Goal: Task Accomplishment & Management: Manage account settings

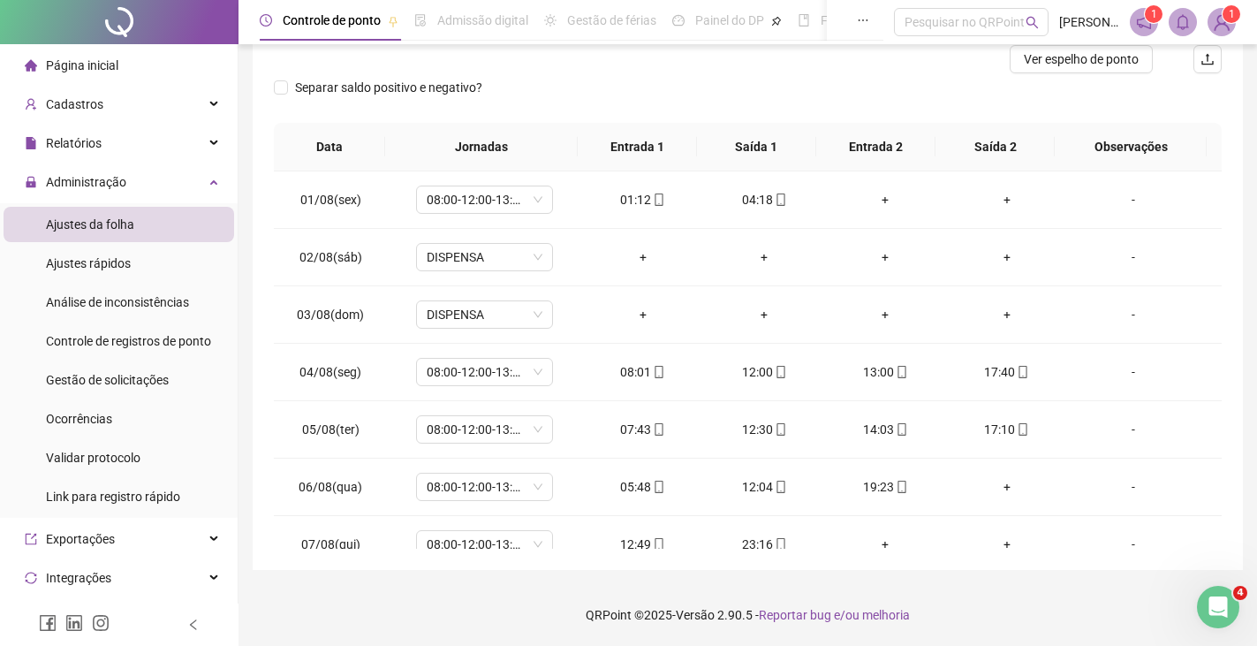
scroll to position [126, 0]
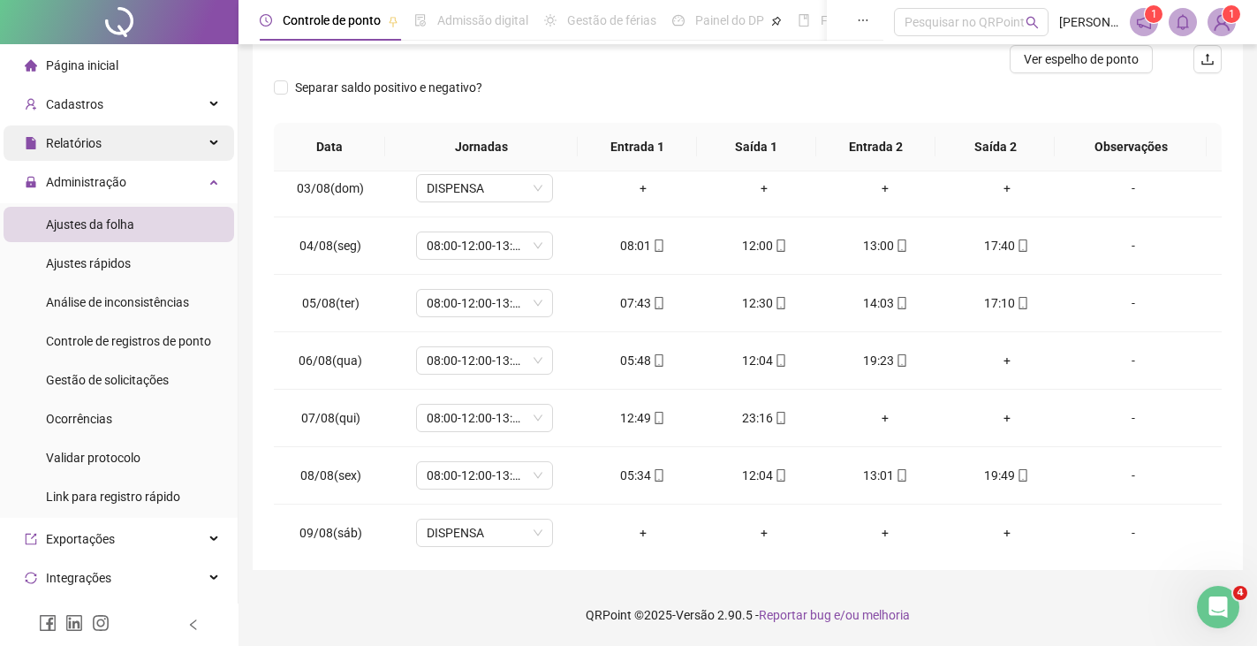
click at [71, 142] on span "Relatórios" at bounding box center [74, 143] width 56 height 14
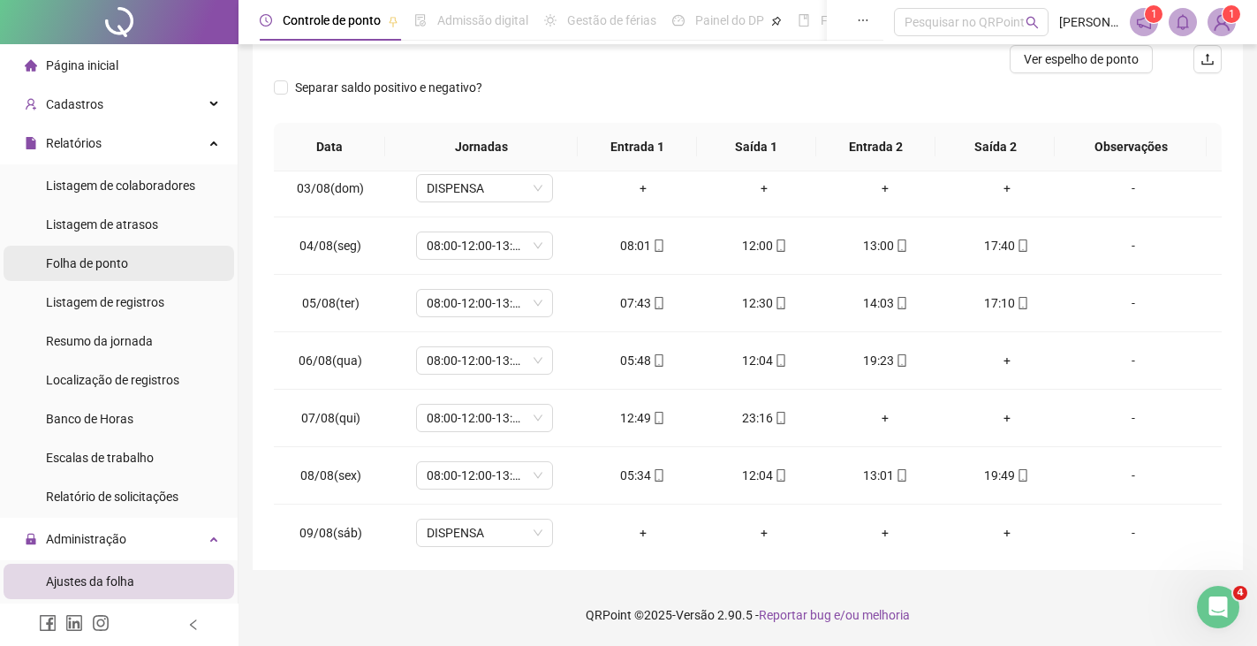
click at [81, 262] on span "Folha de ponto" at bounding box center [87, 263] width 82 height 14
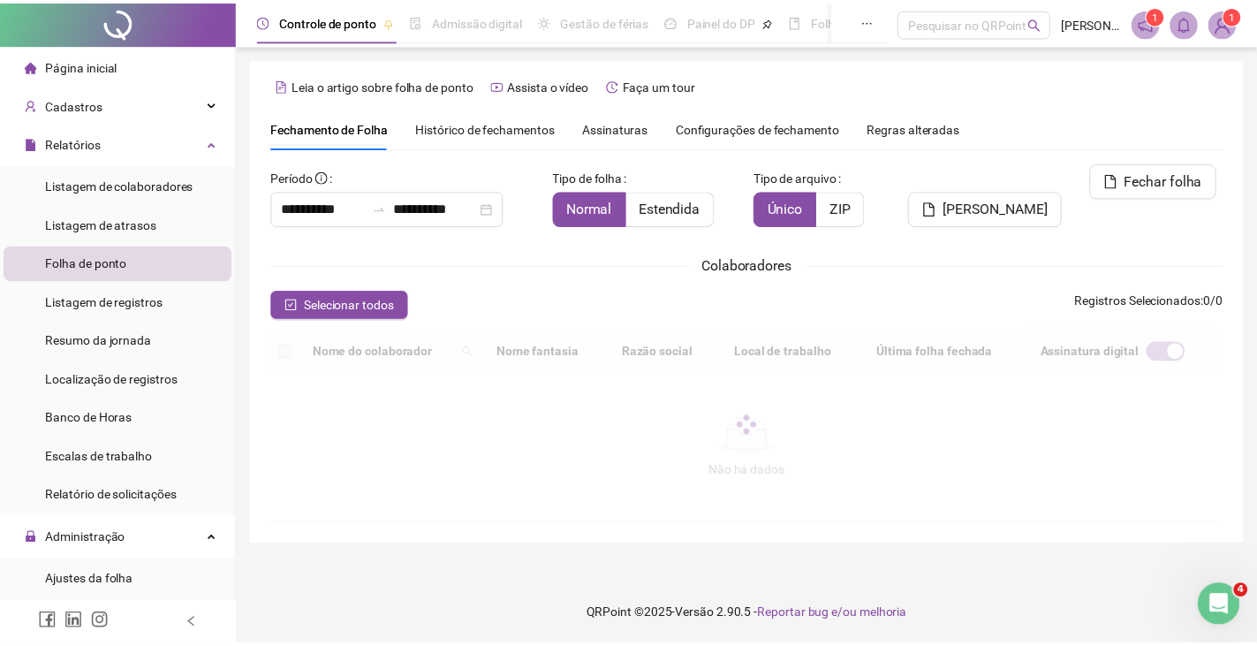
scroll to position [39, 0]
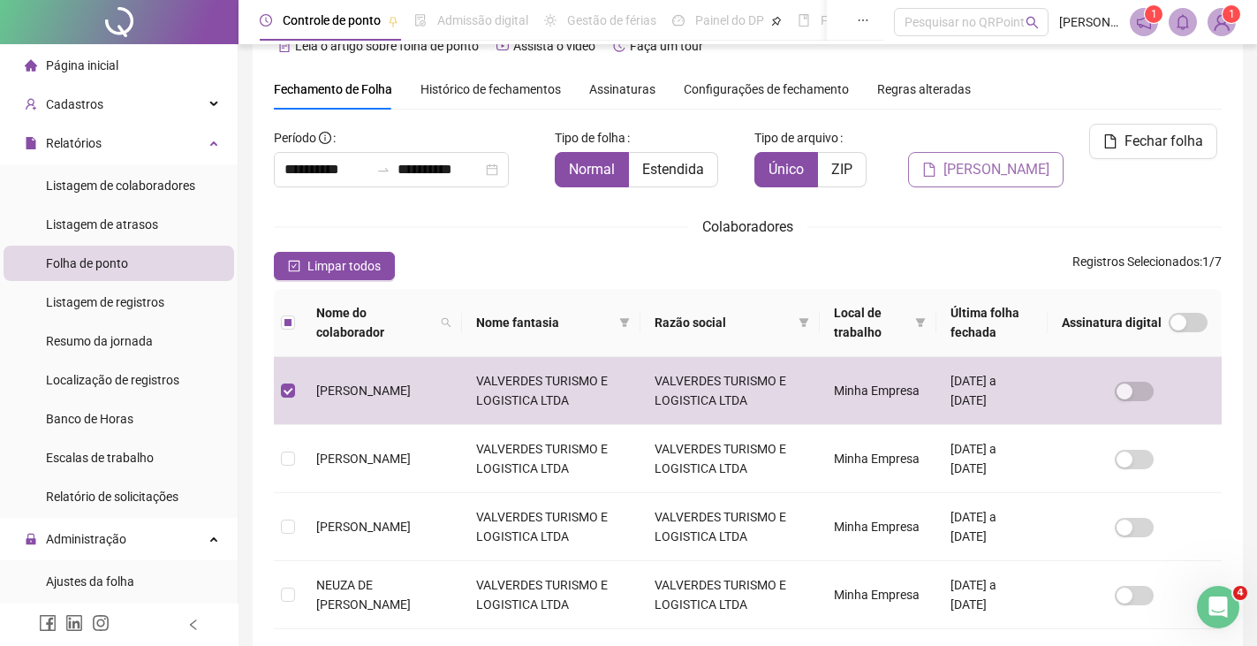
click at [973, 159] on span "[PERSON_NAME]" at bounding box center [997, 169] width 106 height 21
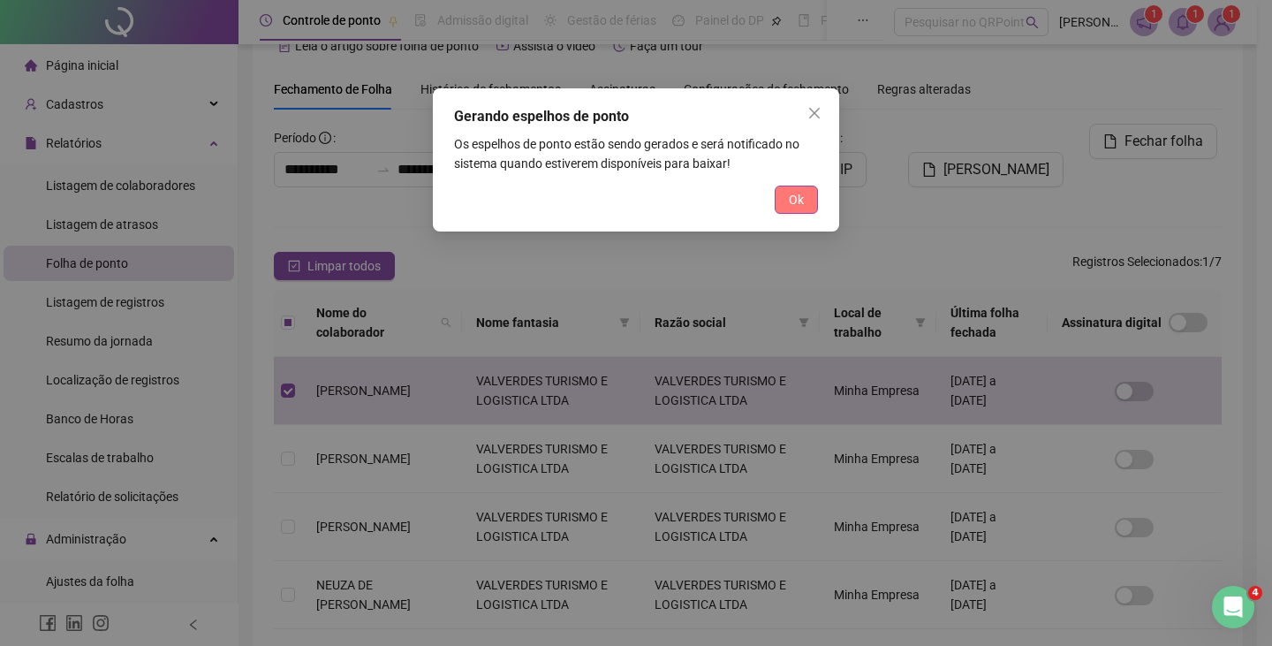
click at [791, 199] on span "Ok" at bounding box center [796, 199] width 15 height 19
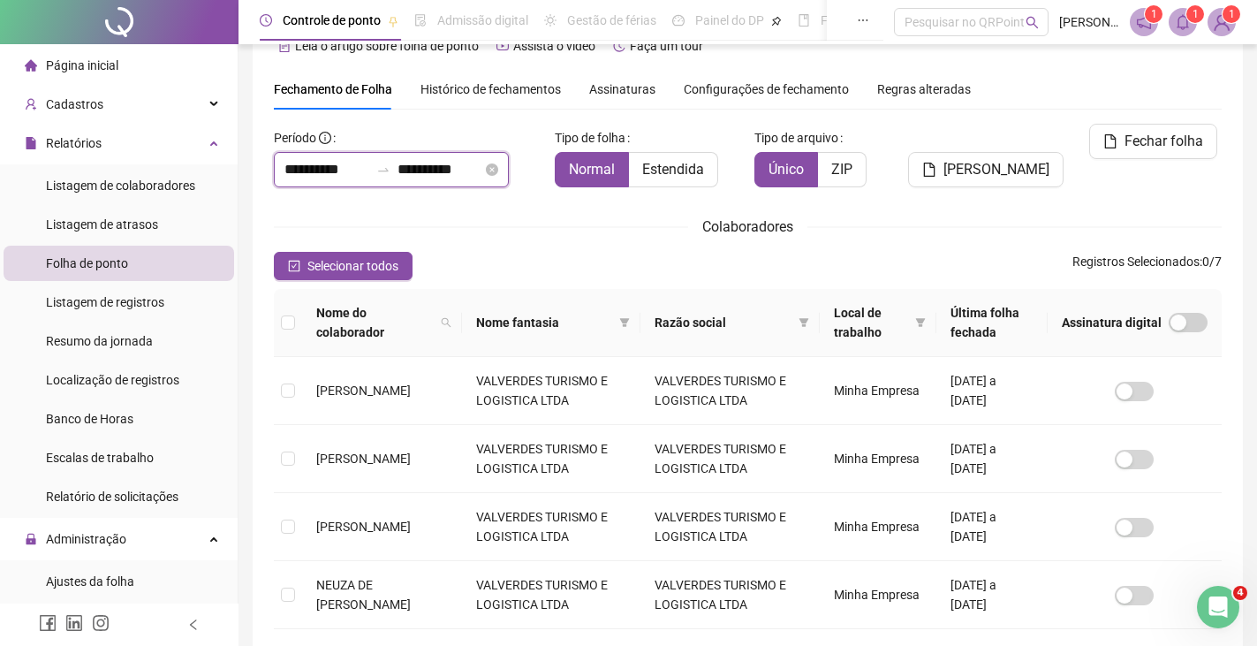
click at [330, 170] on input "**********" at bounding box center [327, 169] width 85 height 21
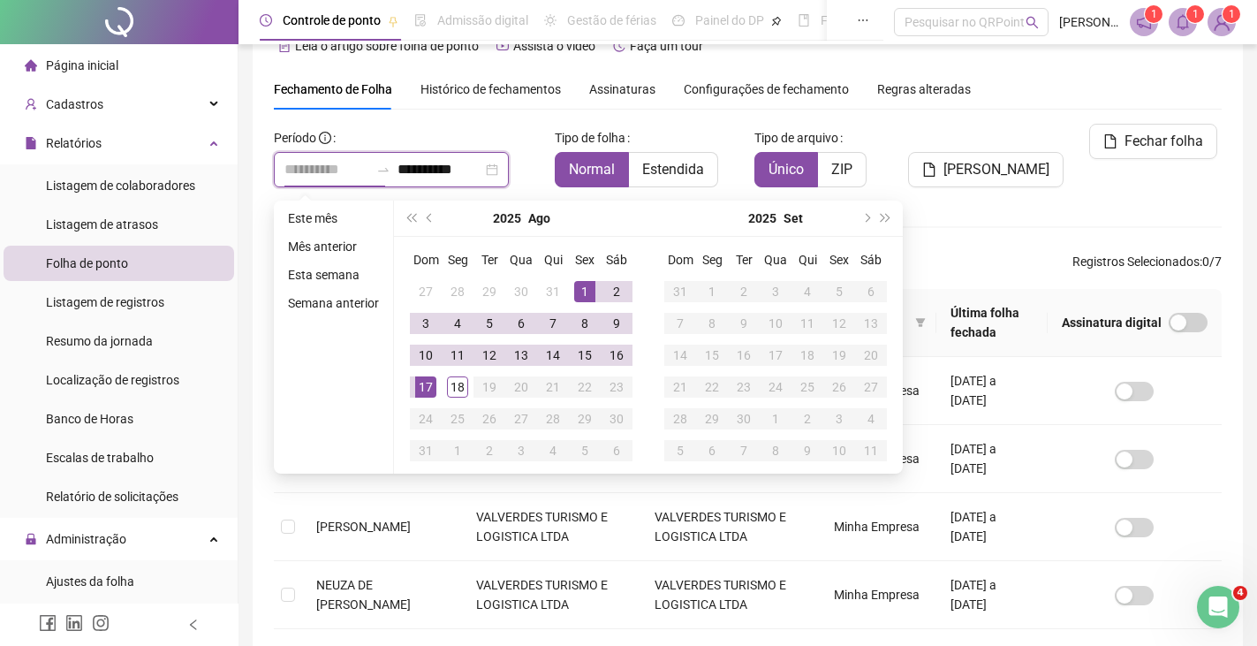
type input "**********"
click at [583, 292] on div "1" at bounding box center [584, 291] width 21 height 21
type input "**********"
click at [454, 383] on div "18" at bounding box center [457, 386] width 21 height 21
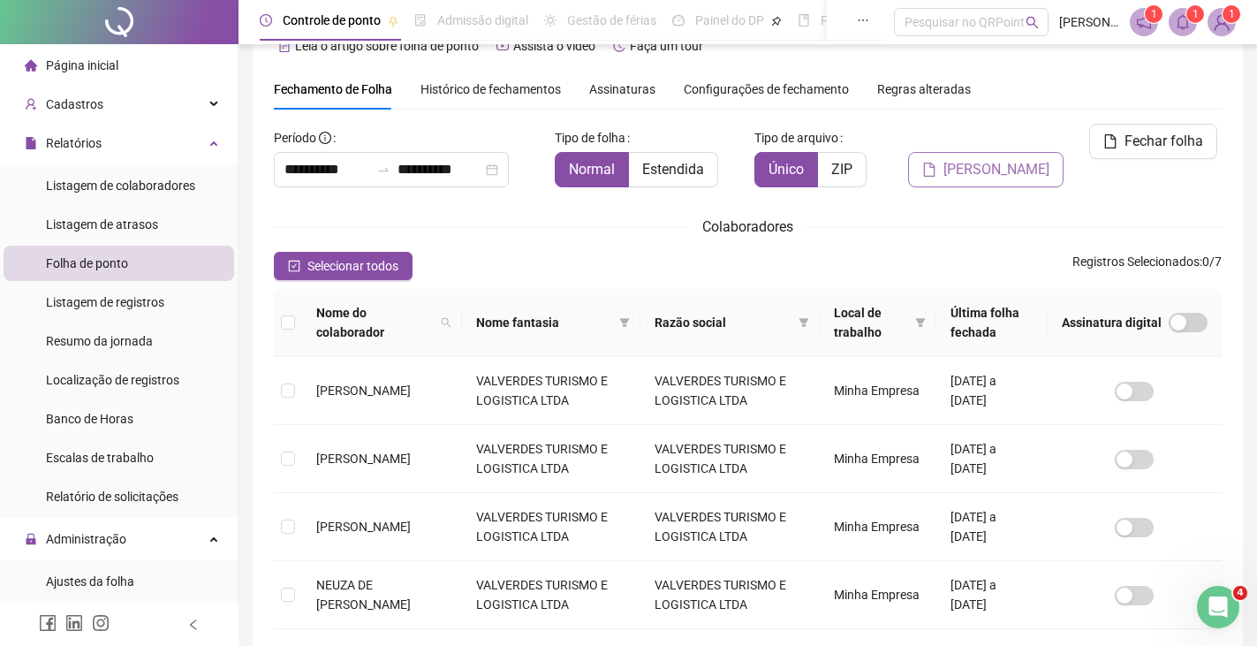
click at [964, 159] on span "[PERSON_NAME]" at bounding box center [997, 169] width 106 height 21
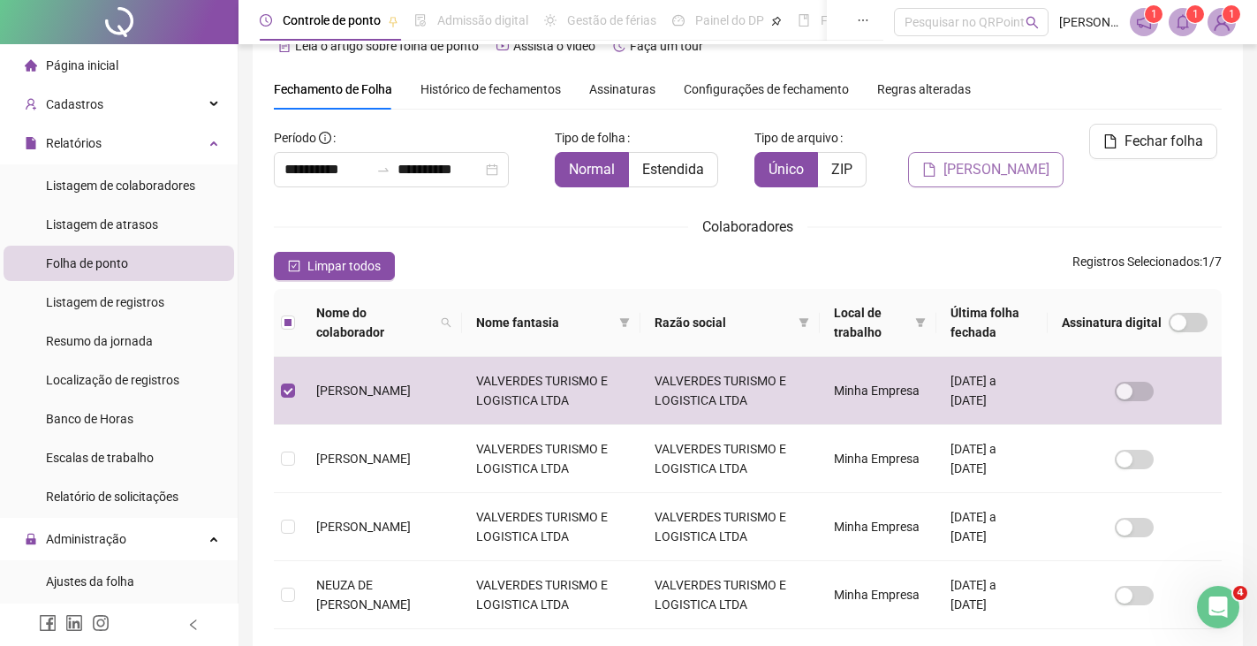
click at [1007, 159] on span "[PERSON_NAME]" at bounding box center [997, 169] width 106 height 21
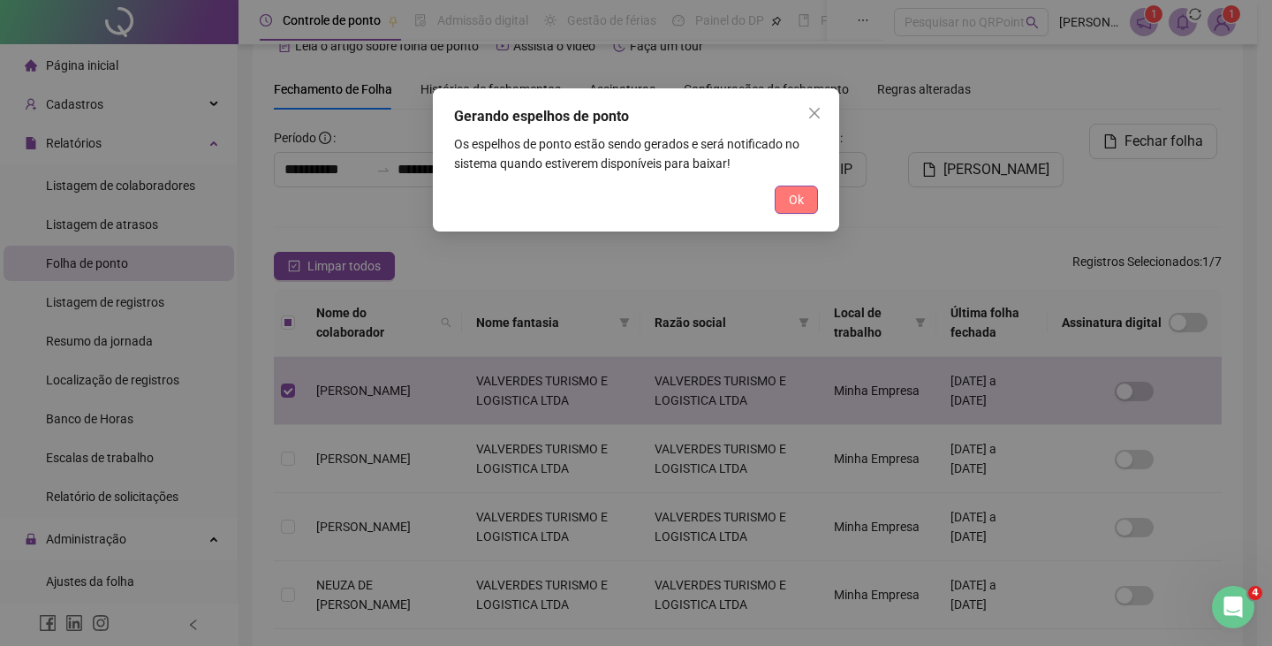
click at [791, 199] on span "Ok" at bounding box center [796, 199] width 15 height 19
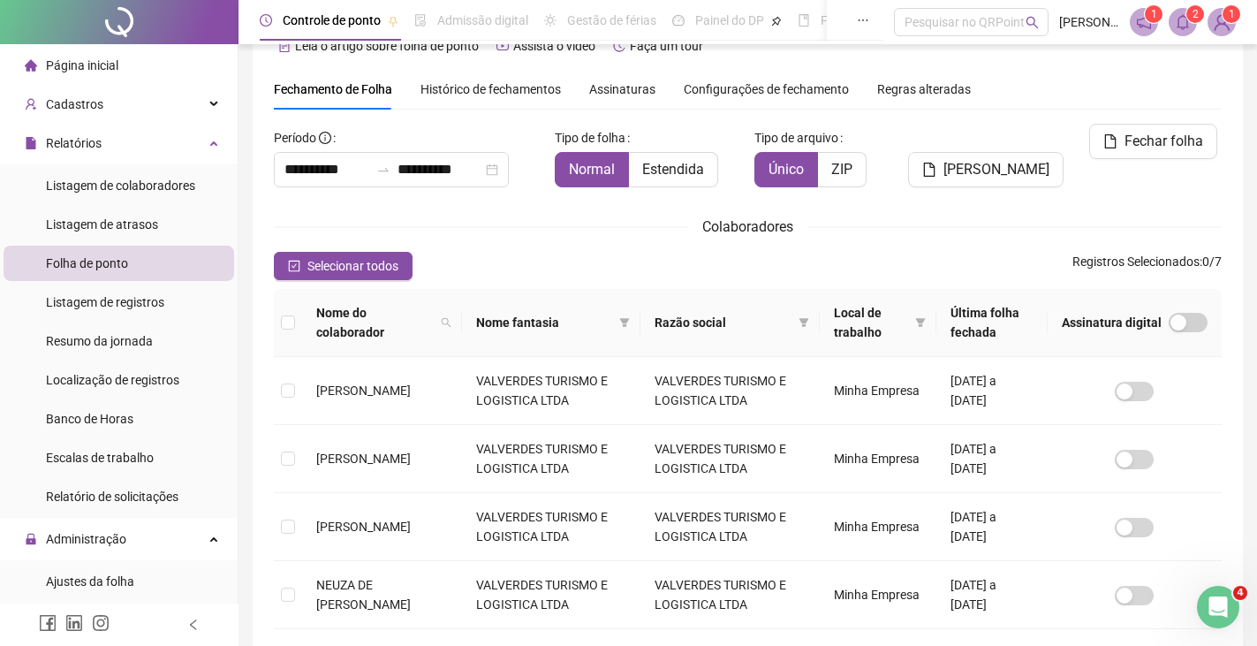
click at [1188, 23] on icon "bell" at bounding box center [1183, 22] width 12 height 16
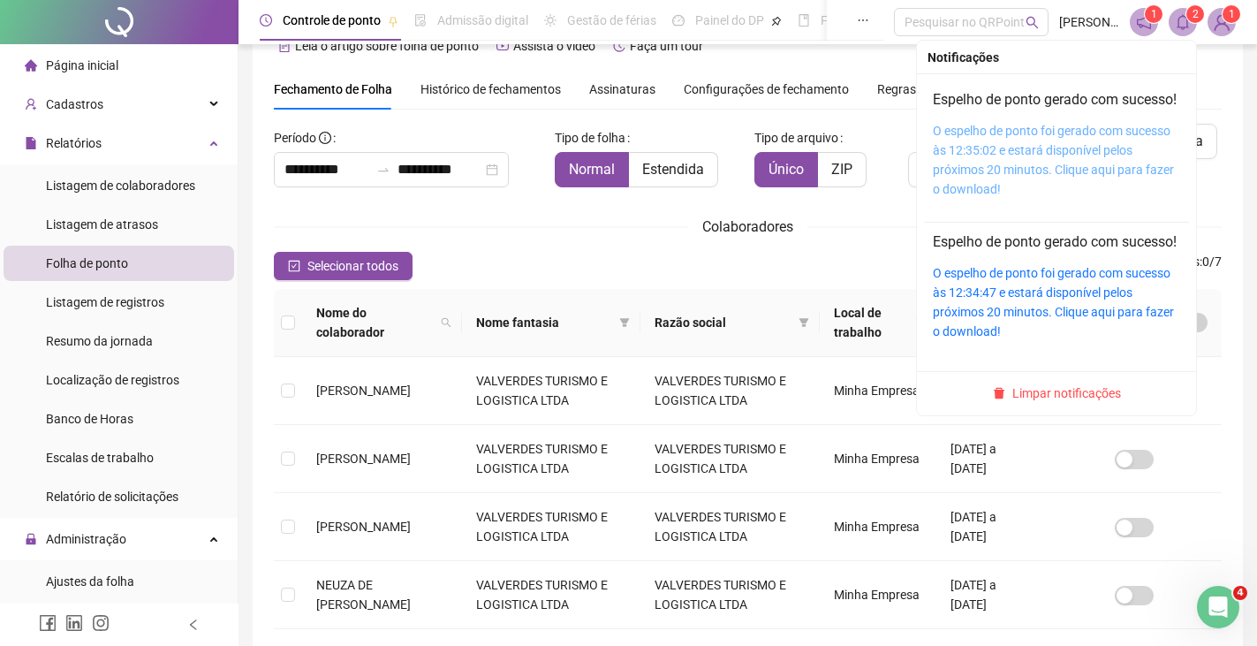
click at [1038, 155] on link "O espelho de ponto foi gerado com sucesso às 12:35:02 e estará disponível pelos…" at bounding box center [1053, 160] width 241 height 72
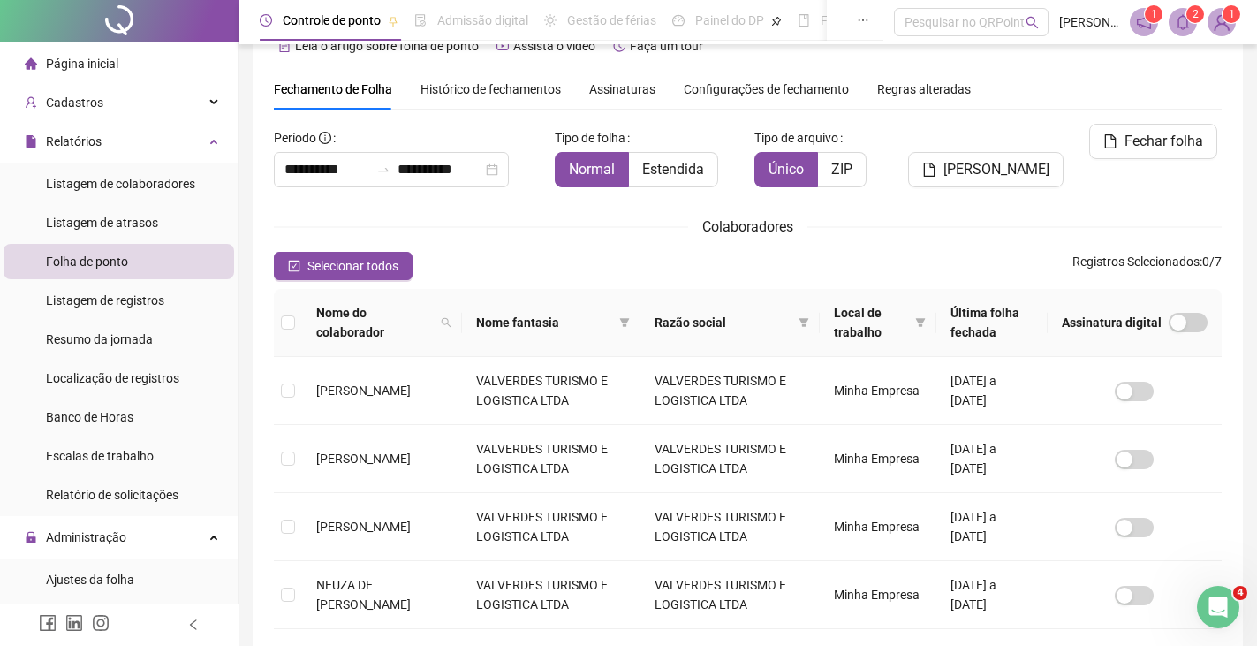
scroll to position [0, 0]
click at [95, 533] on span "Administração" at bounding box center [86, 539] width 80 height 14
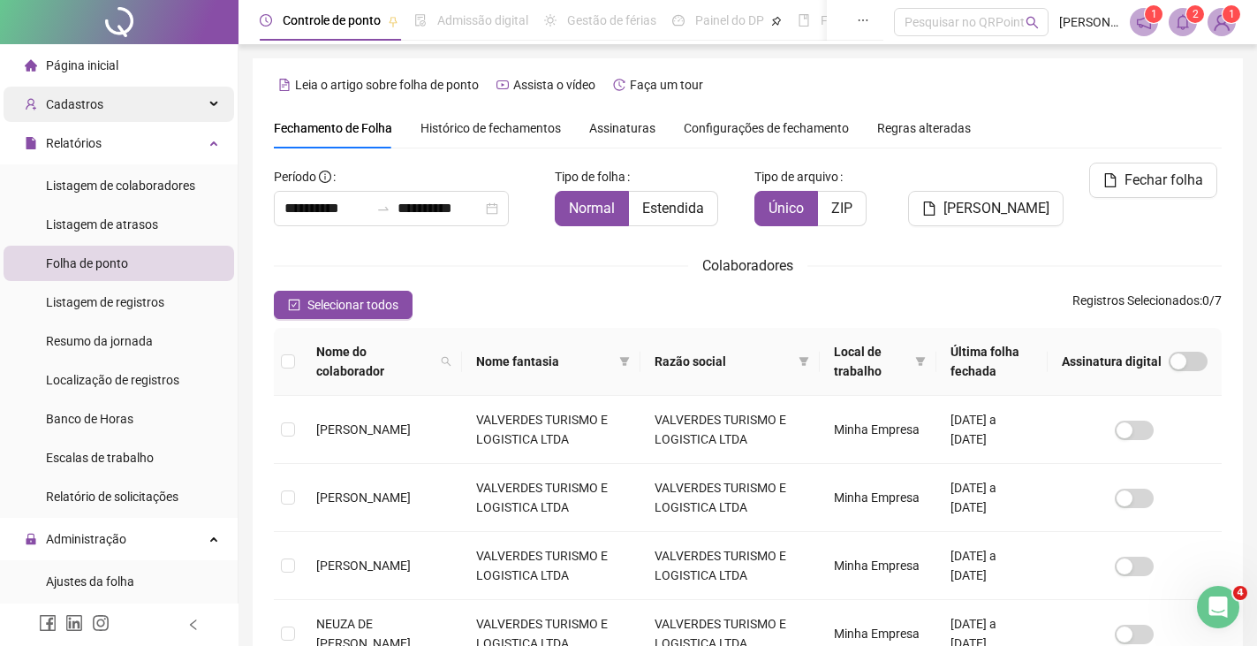
click at [74, 105] on span "Cadastros" at bounding box center [74, 104] width 57 height 14
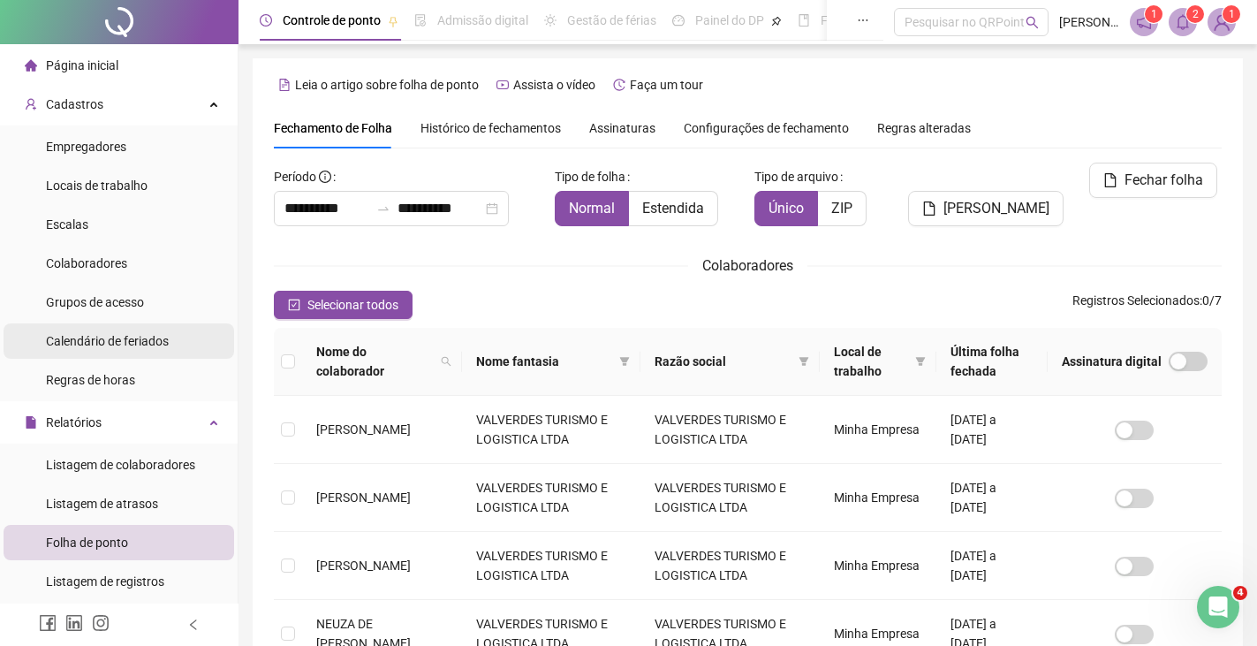
click at [107, 342] on span "Calendário de feriados" at bounding box center [107, 341] width 123 height 14
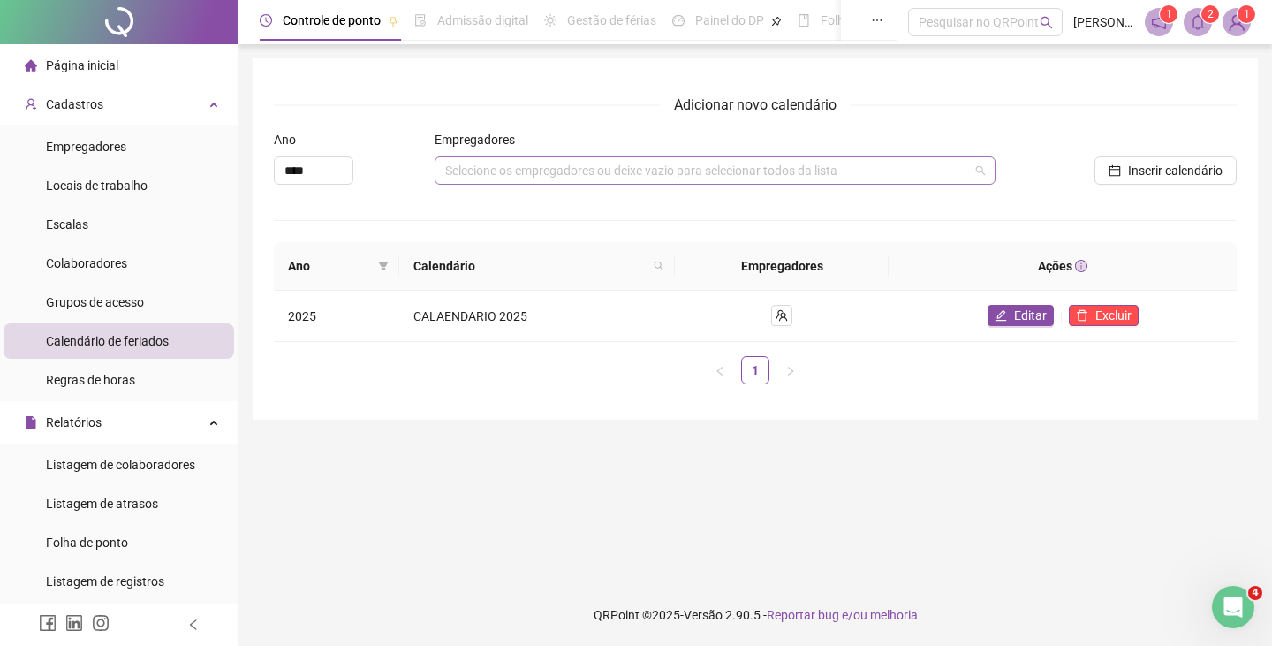
click at [525, 173] on div "Selecione os empregadores ou deixe vazio para selecionar todos da lista" at bounding box center [715, 170] width 561 height 28
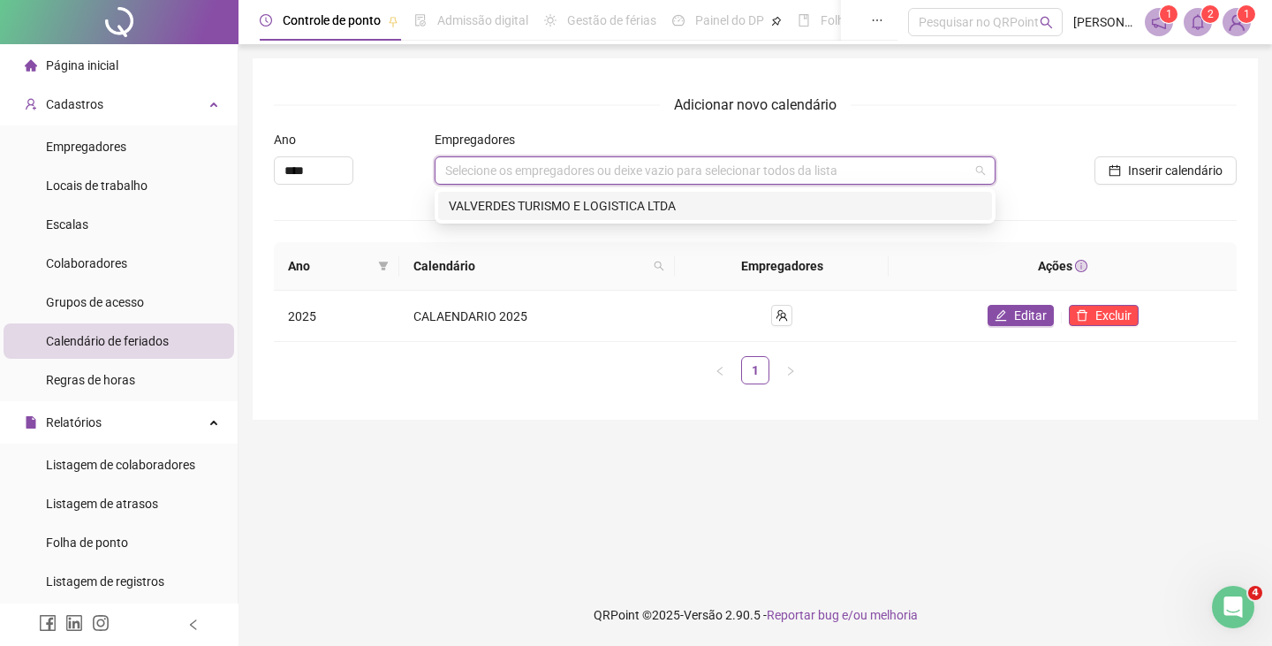
click at [537, 206] on div "VALVERDES TURISMO E LOGISTICA LTDA" at bounding box center [715, 205] width 533 height 19
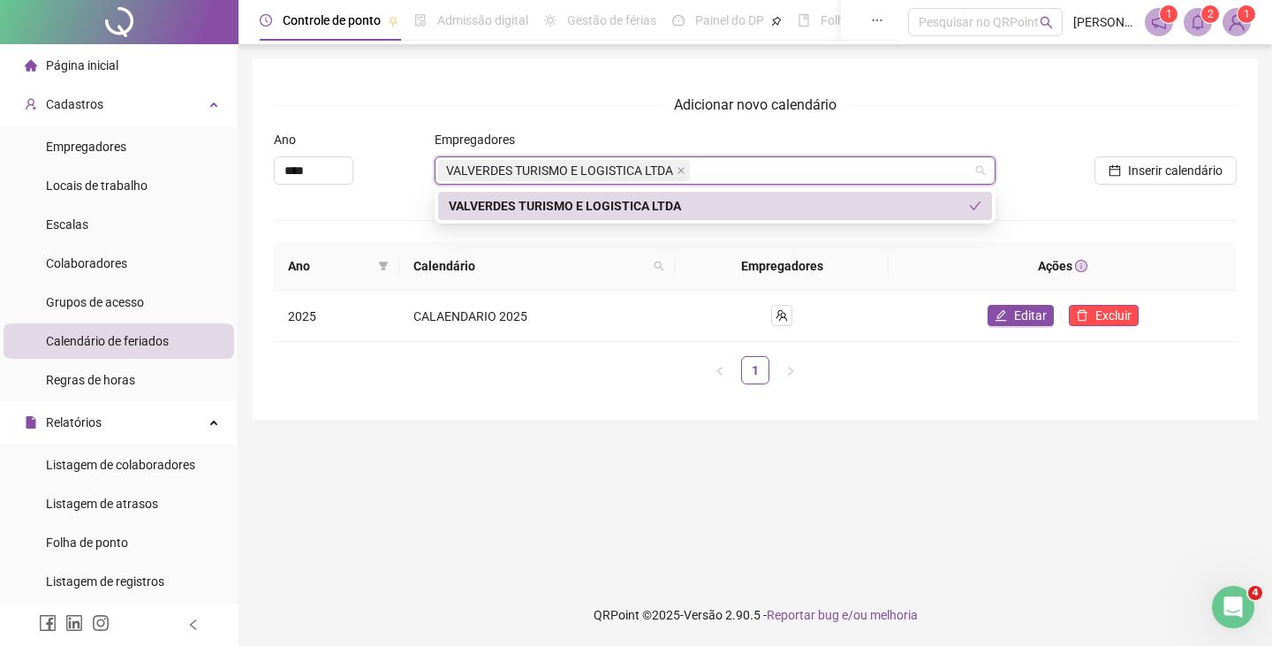
click at [537, 206] on div "VALVERDES TURISMO E LOGISTICA LTDA" at bounding box center [709, 205] width 520 height 19
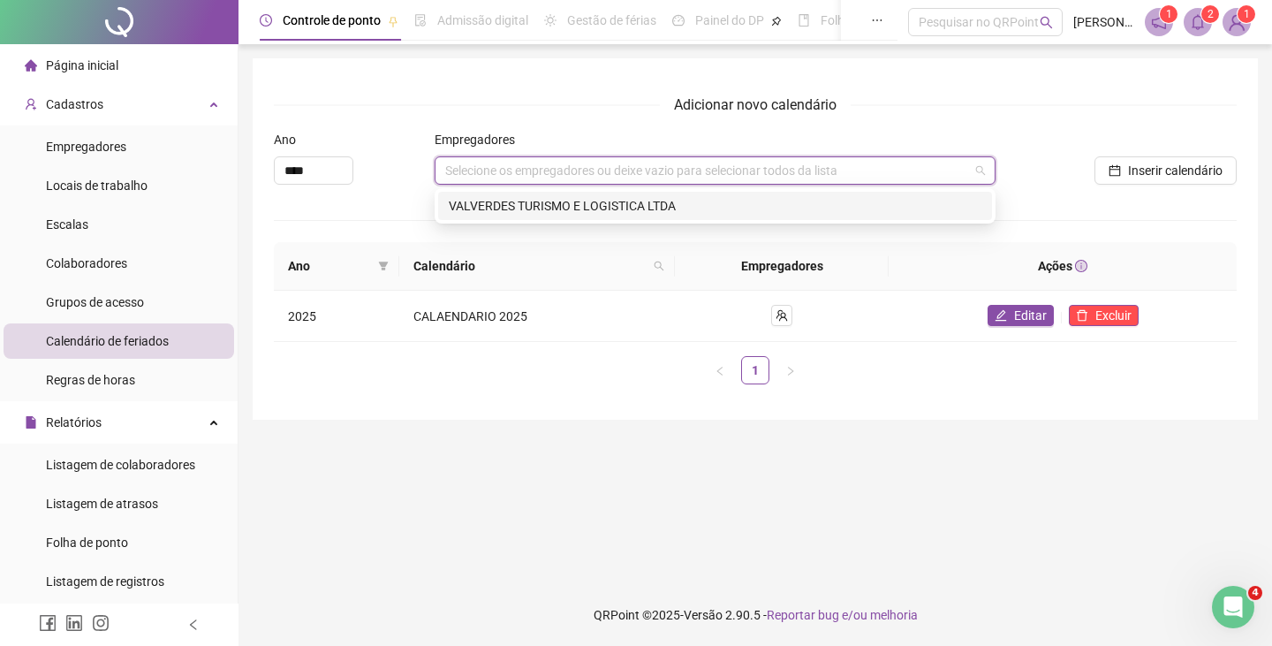
click at [537, 206] on div "VALVERDES TURISMO E LOGISTICA LTDA" at bounding box center [715, 205] width 533 height 19
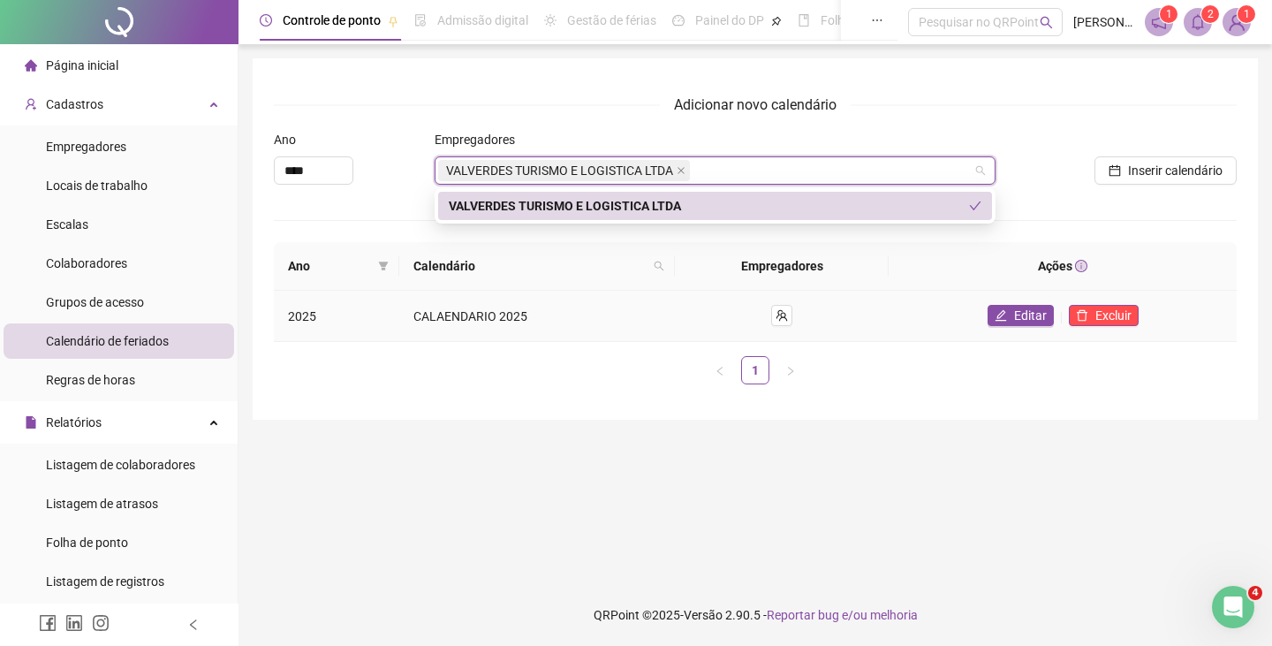
click at [457, 318] on span "CALAENDARIO 2025" at bounding box center [471, 316] width 114 height 14
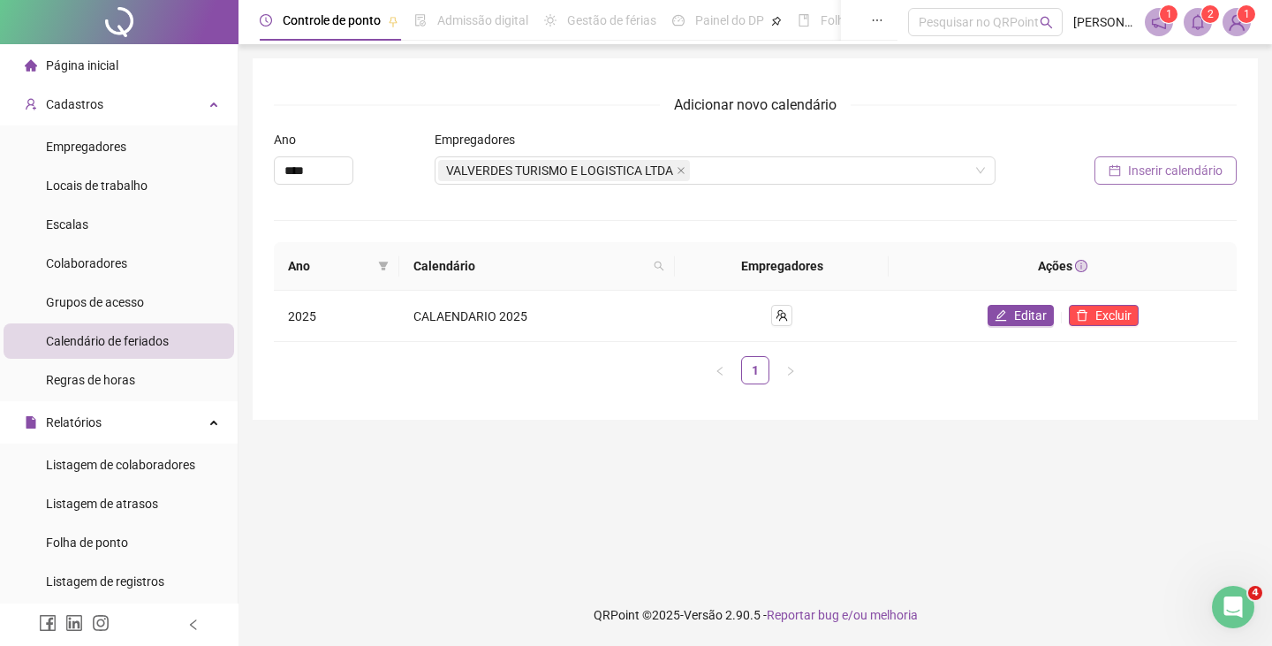
click at [1152, 172] on span "Inserir calendário" at bounding box center [1175, 170] width 95 height 19
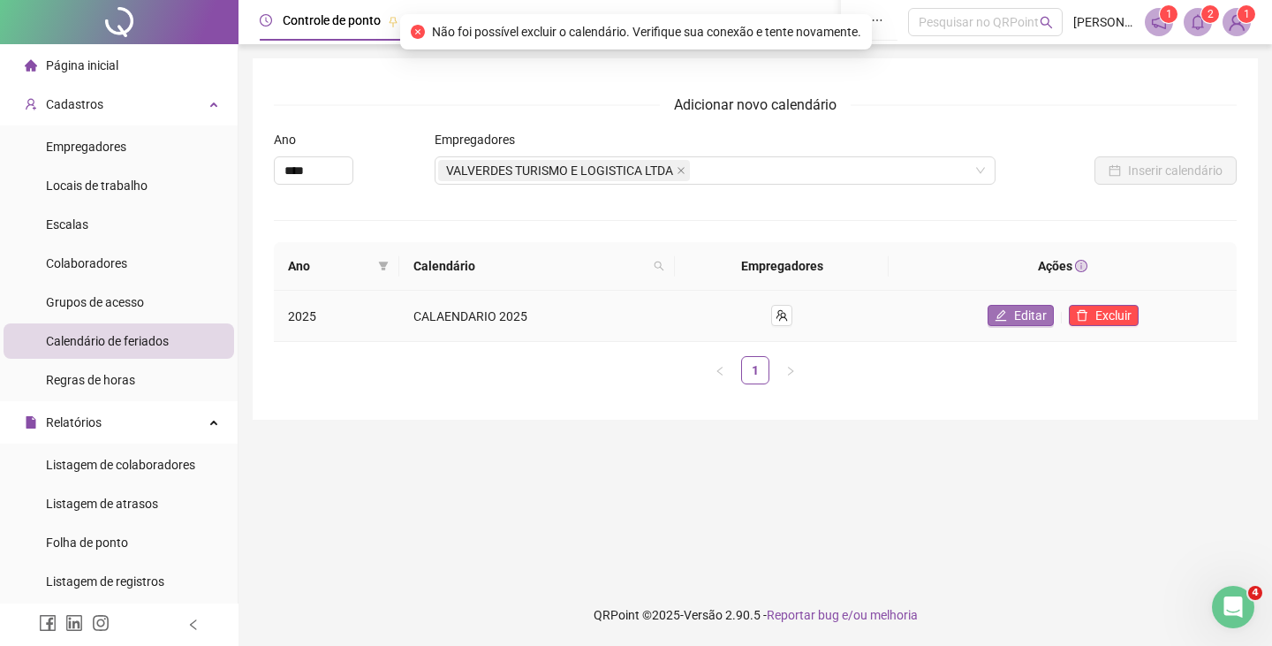
click at [1014, 322] on button "Editar" at bounding box center [1021, 315] width 66 height 21
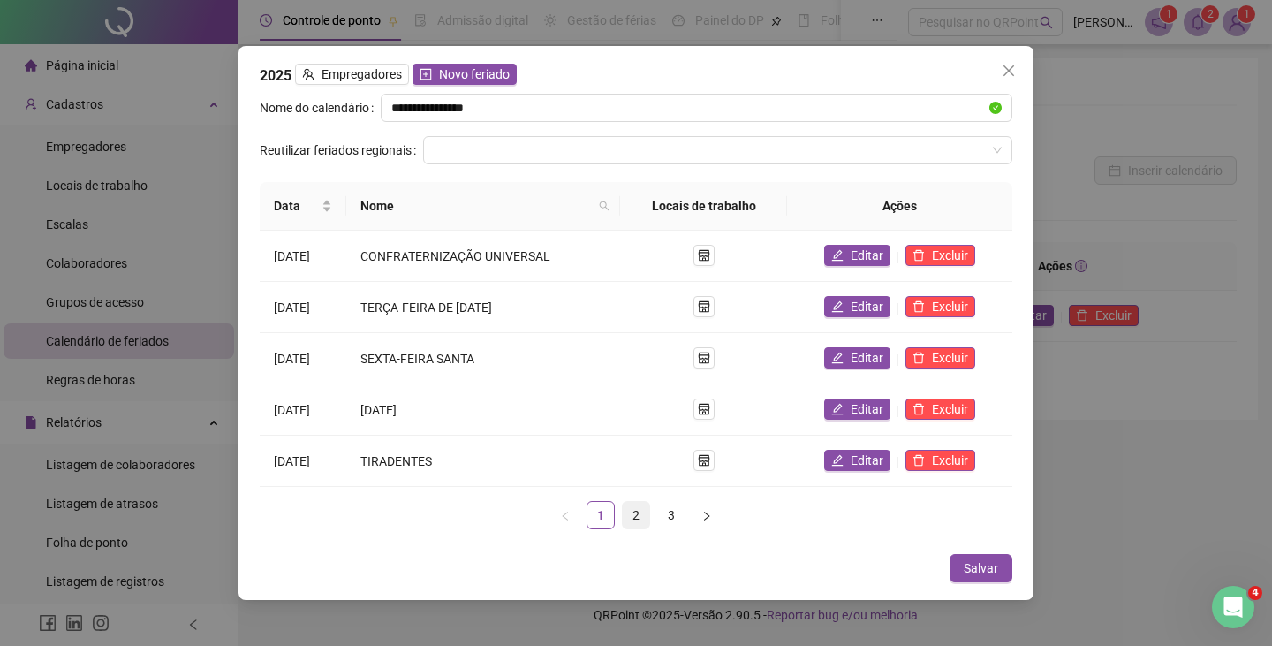
click at [639, 512] on link "2" at bounding box center [636, 515] width 27 height 27
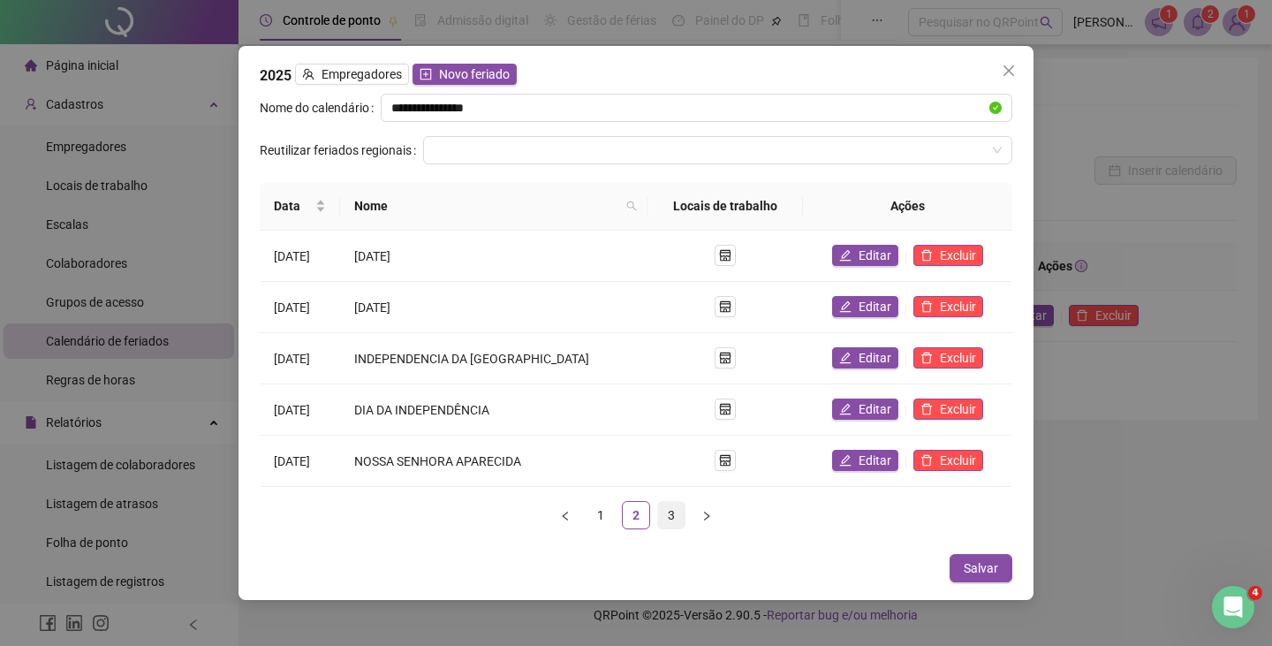
click at [669, 513] on link "3" at bounding box center [671, 515] width 27 height 27
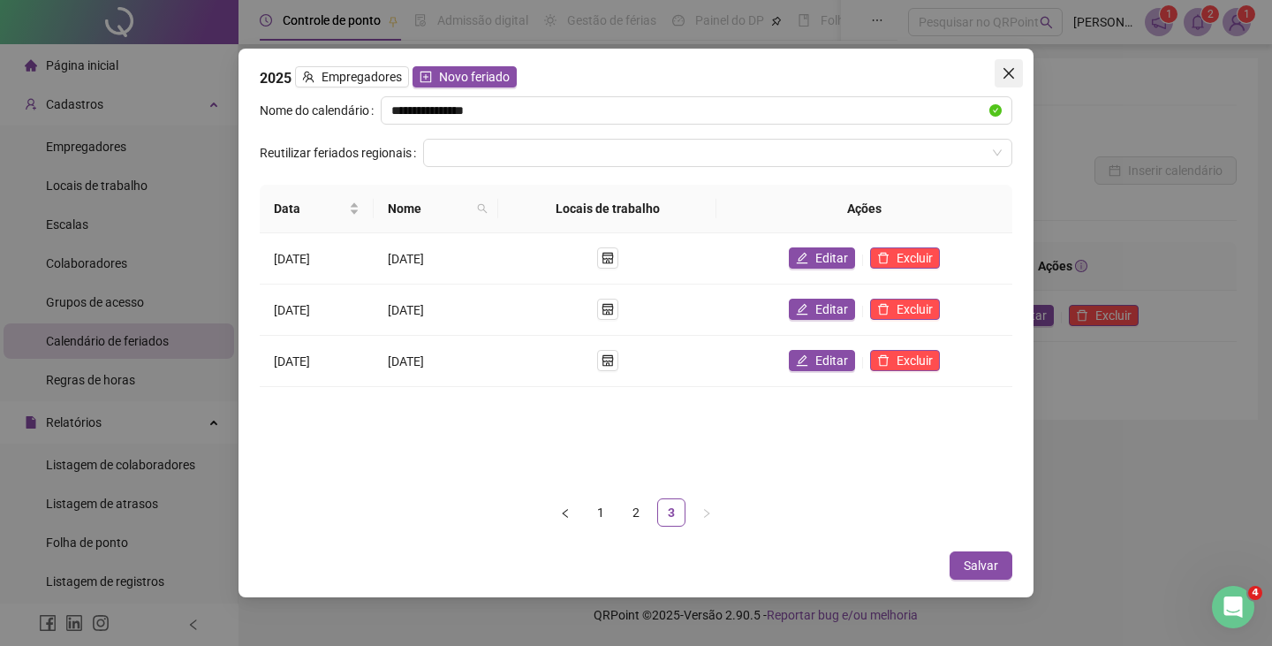
click at [1015, 69] on icon "close" at bounding box center [1009, 73] width 14 height 14
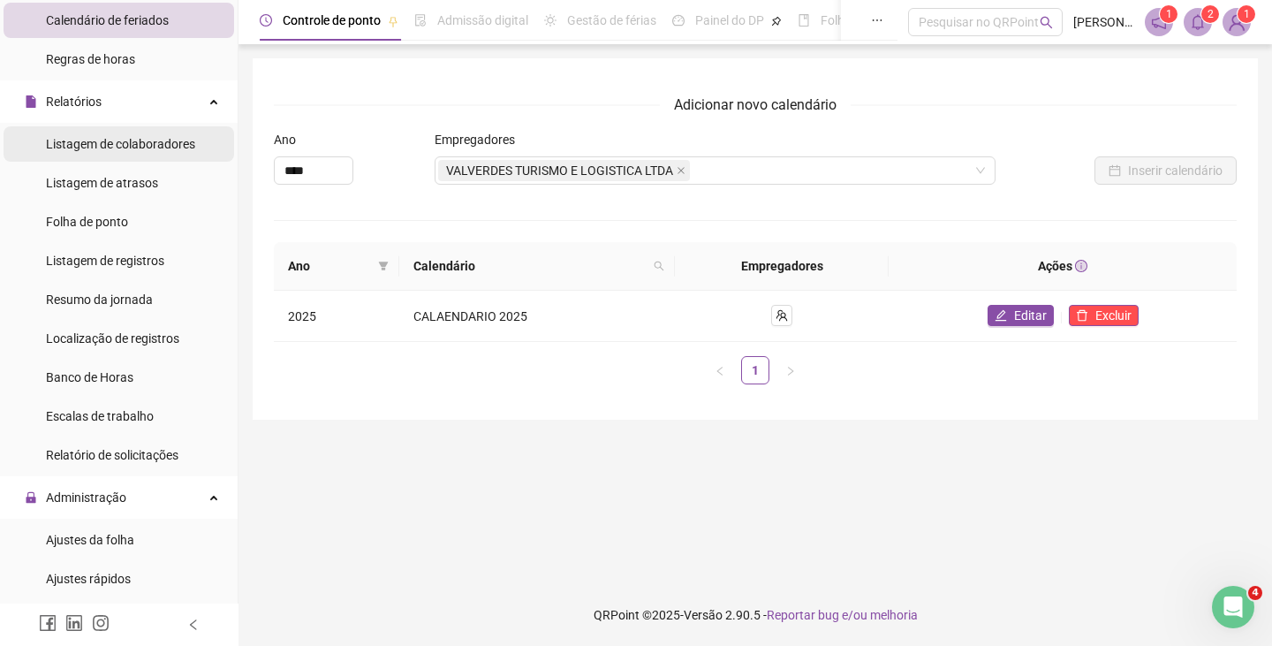
scroll to position [353, 0]
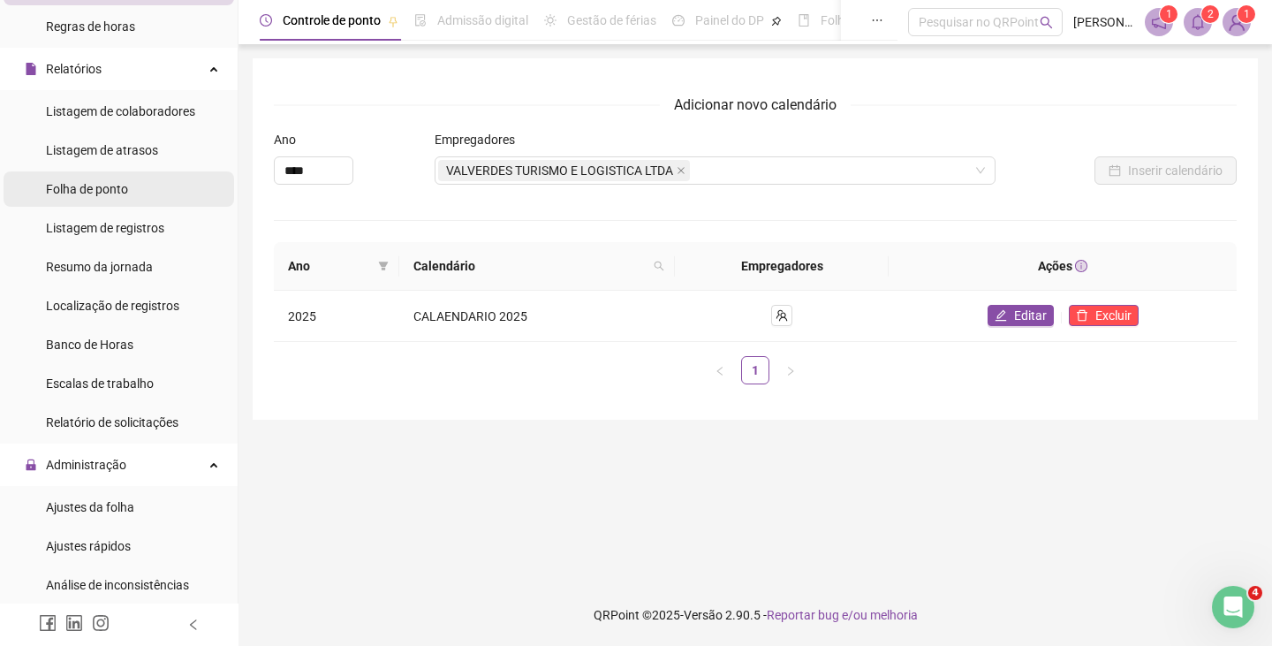
click at [91, 191] on span "Folha de ponto" at bounding box center [87, 189] width 82 height 14
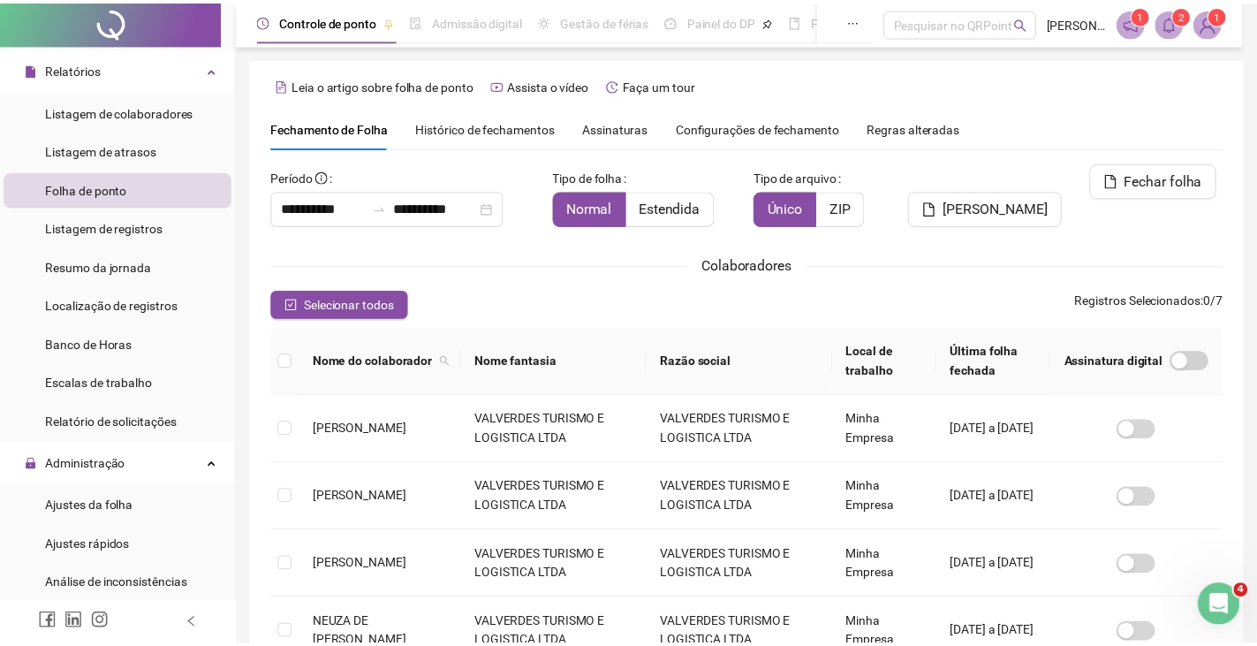
scroll to position [39, 0]
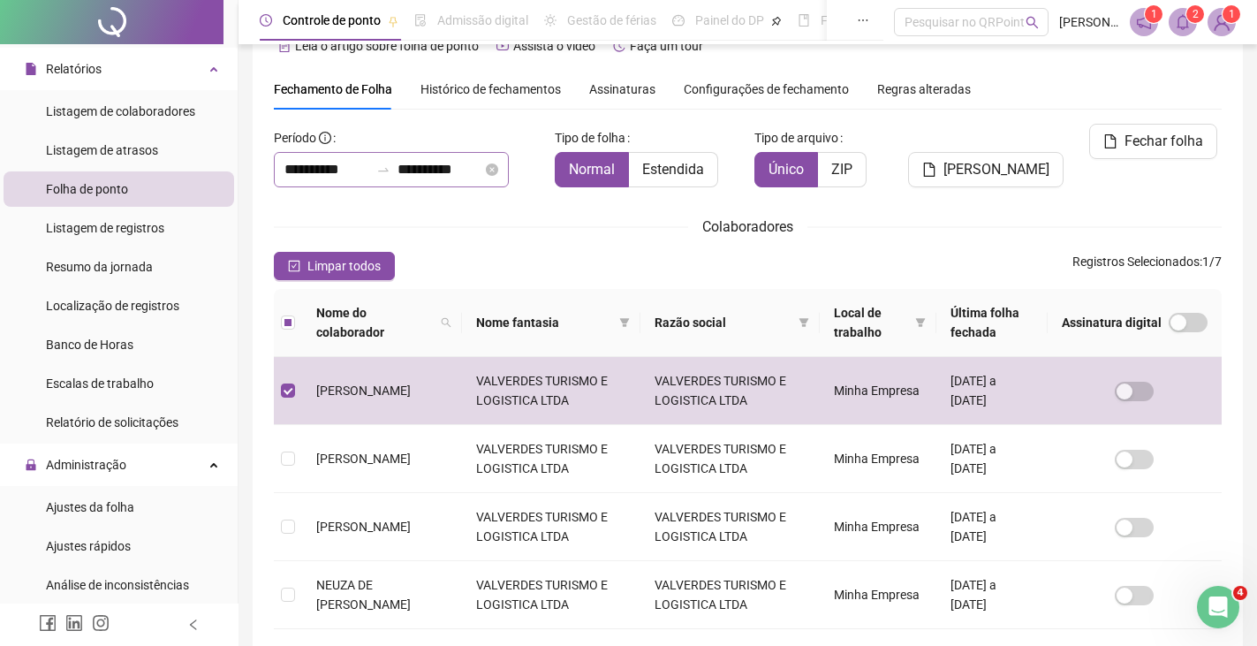
click at [391, 170] on icon "swap-right" at bounding box center [383, 170] width 14 height 14
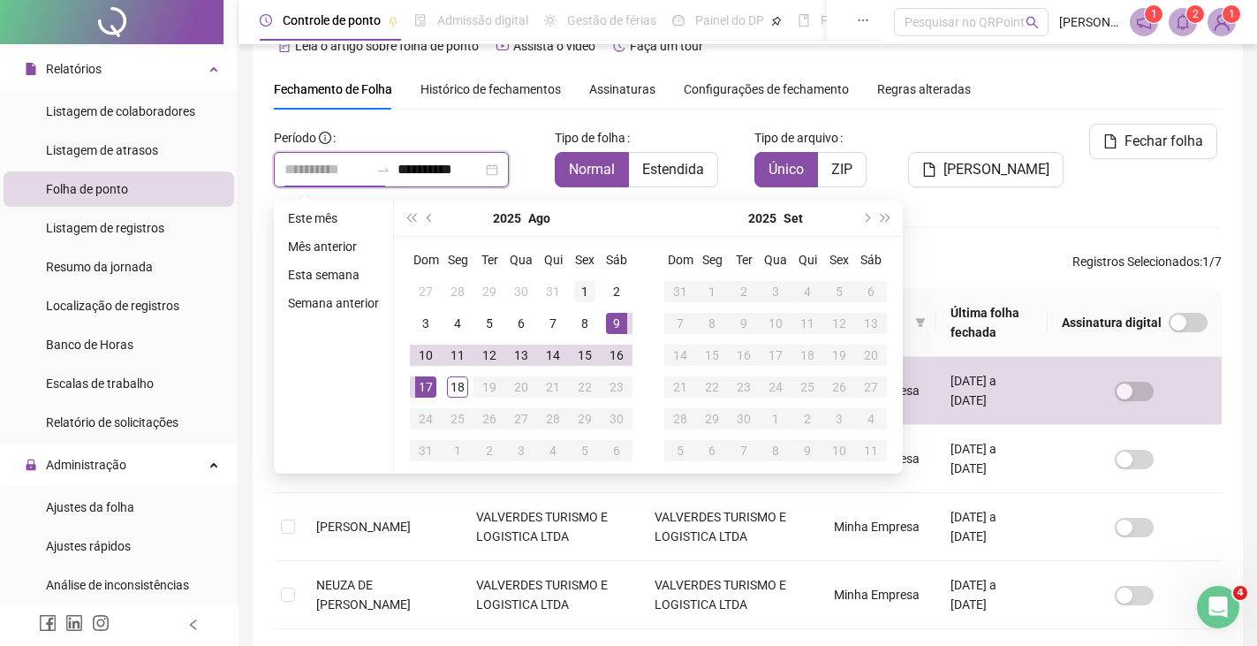
type input "**********"
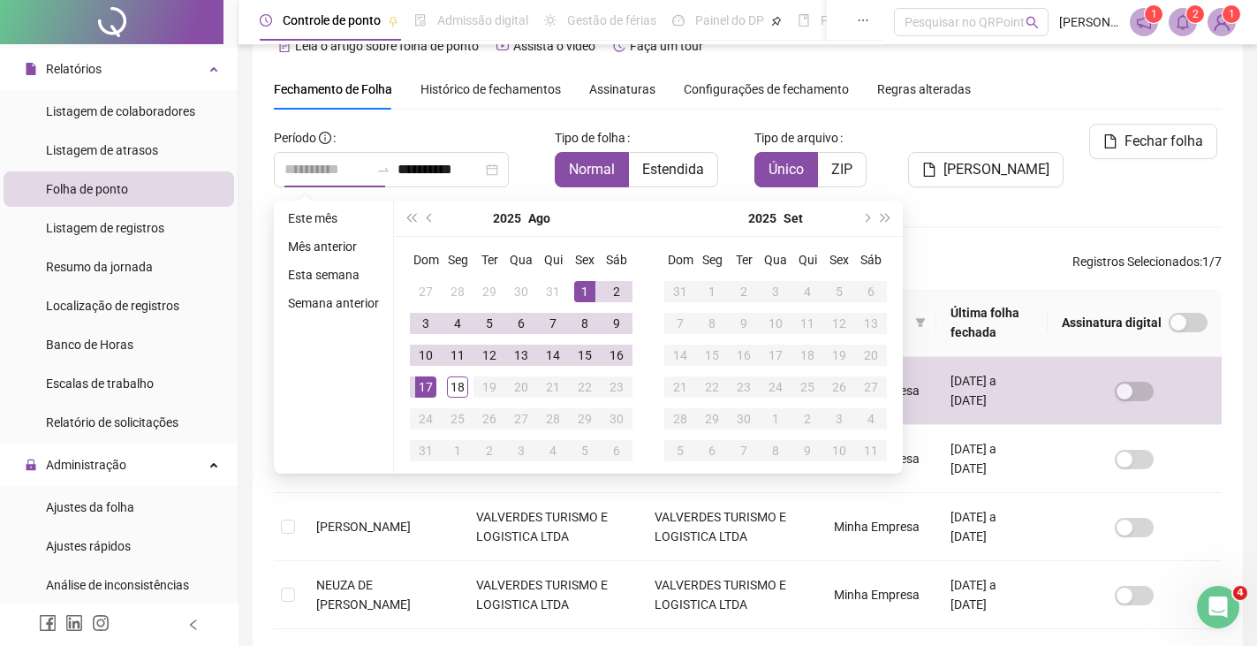
click at [585, 285] on div "1" at bounding box center [584, 291] width 21 height 21
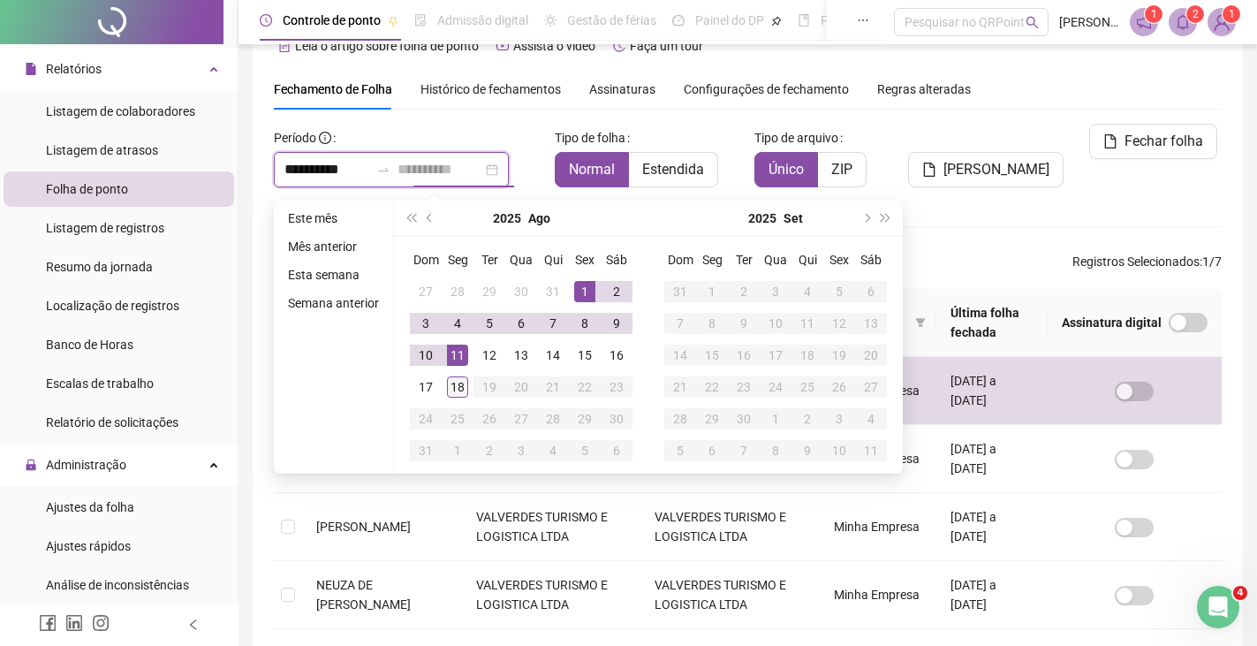
type input "**********"
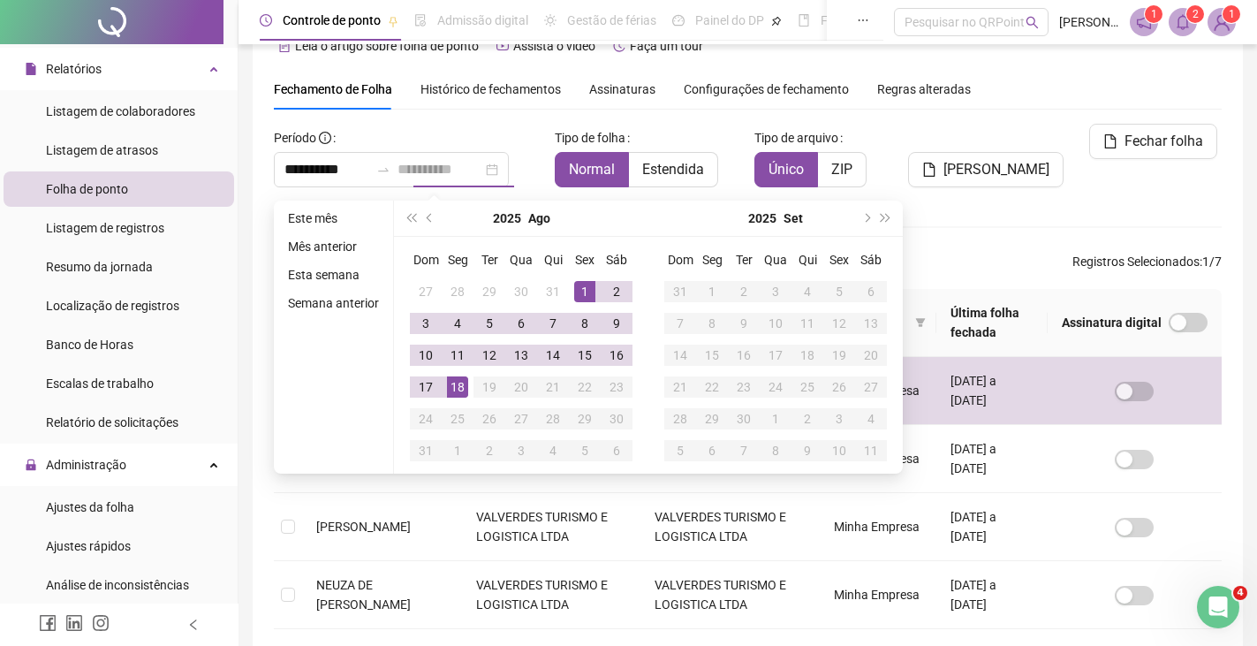
click at [457, 386] on div "18" at bounding box center [457, 386] width 21 height 21
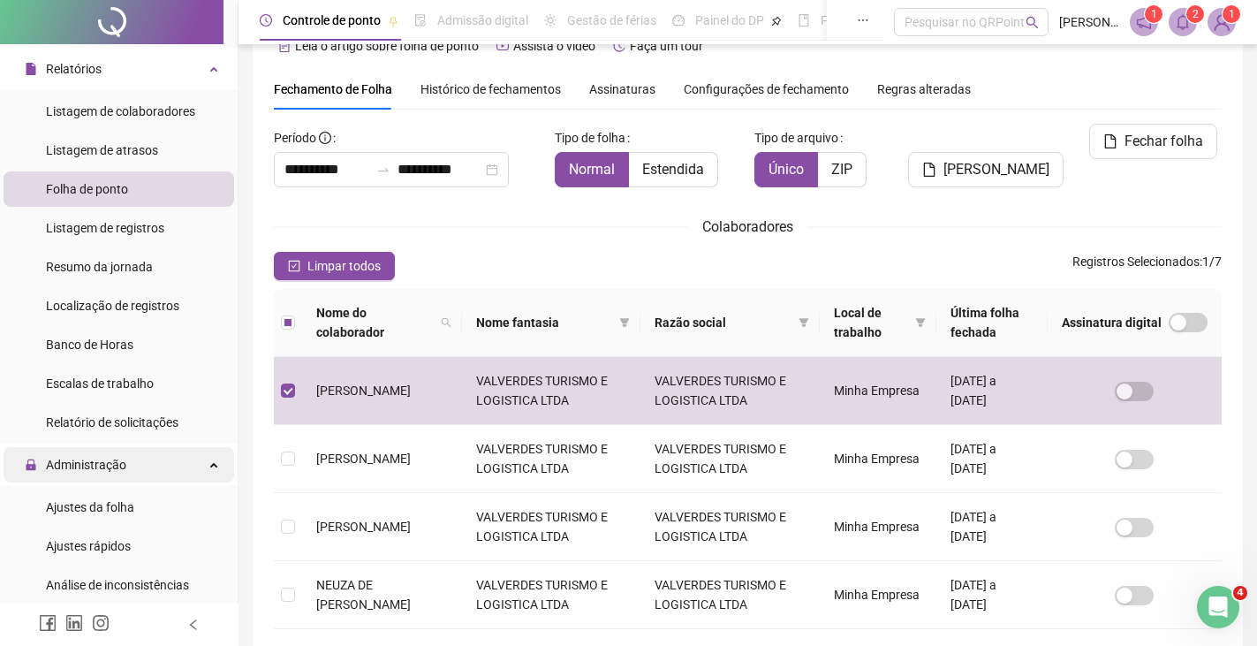
scroll to position [442, 0]
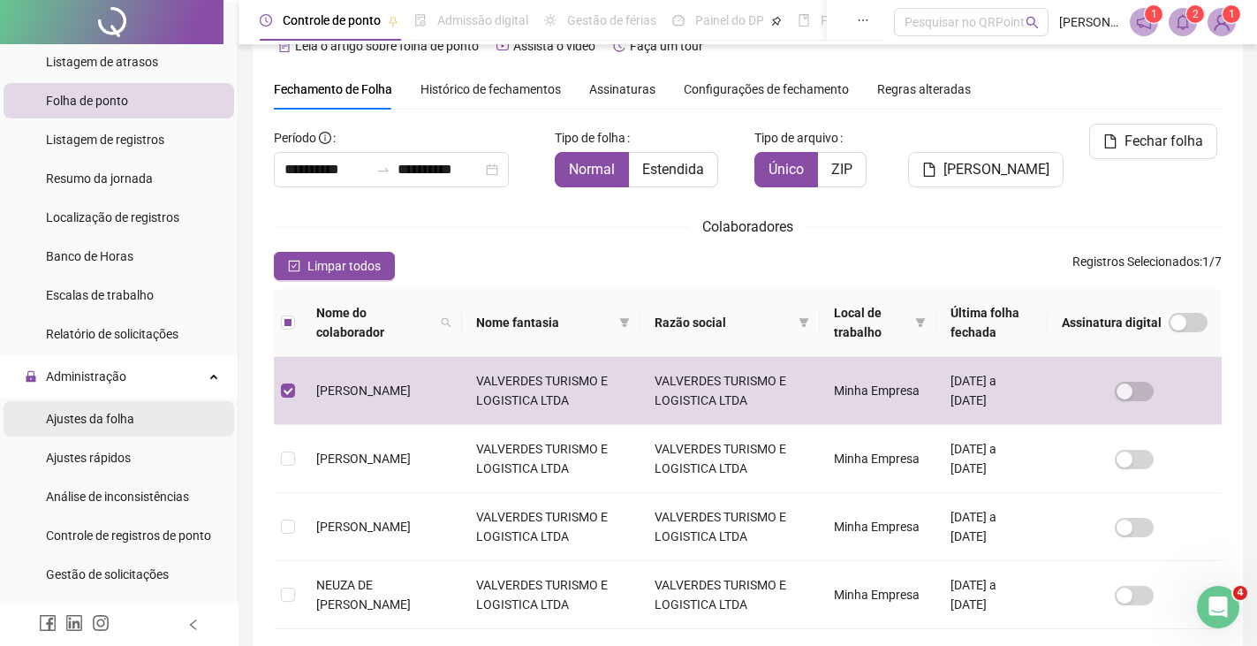
click at [86, 425] on span "Ajustes da folha" at bounding box center [90, 419] width 88 height 14
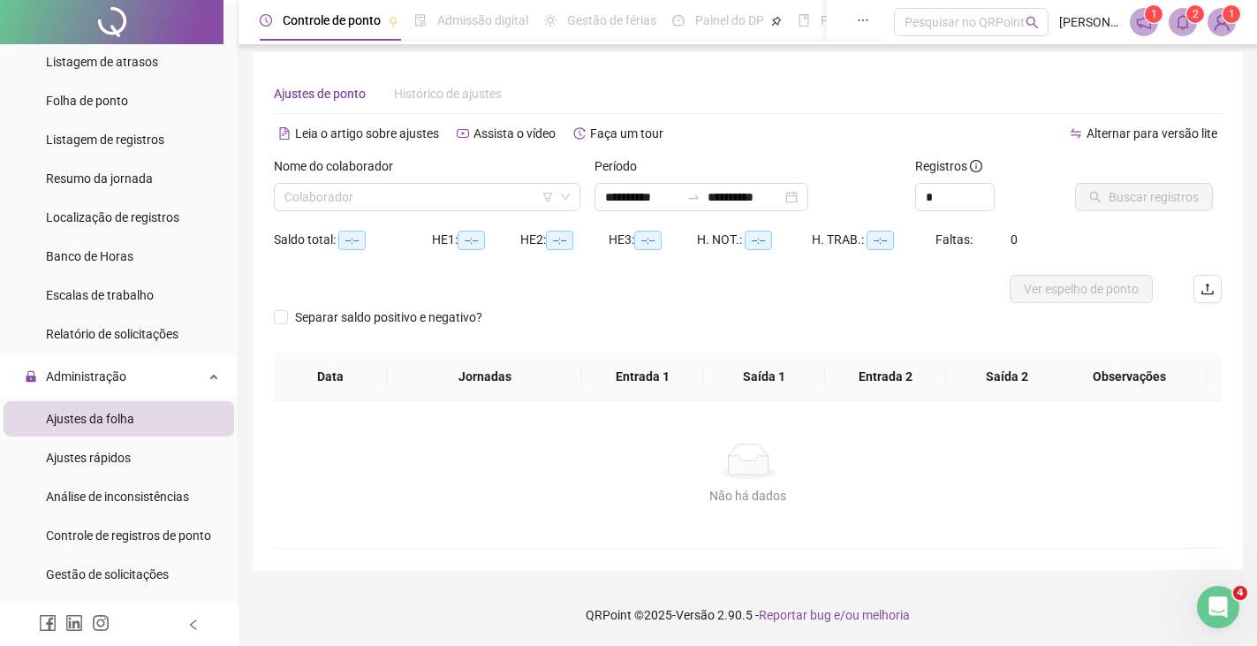
scroll to position [6, 0]
click at [399, 197] on input "search" at bounding box center [420, 197] width 270 height 27
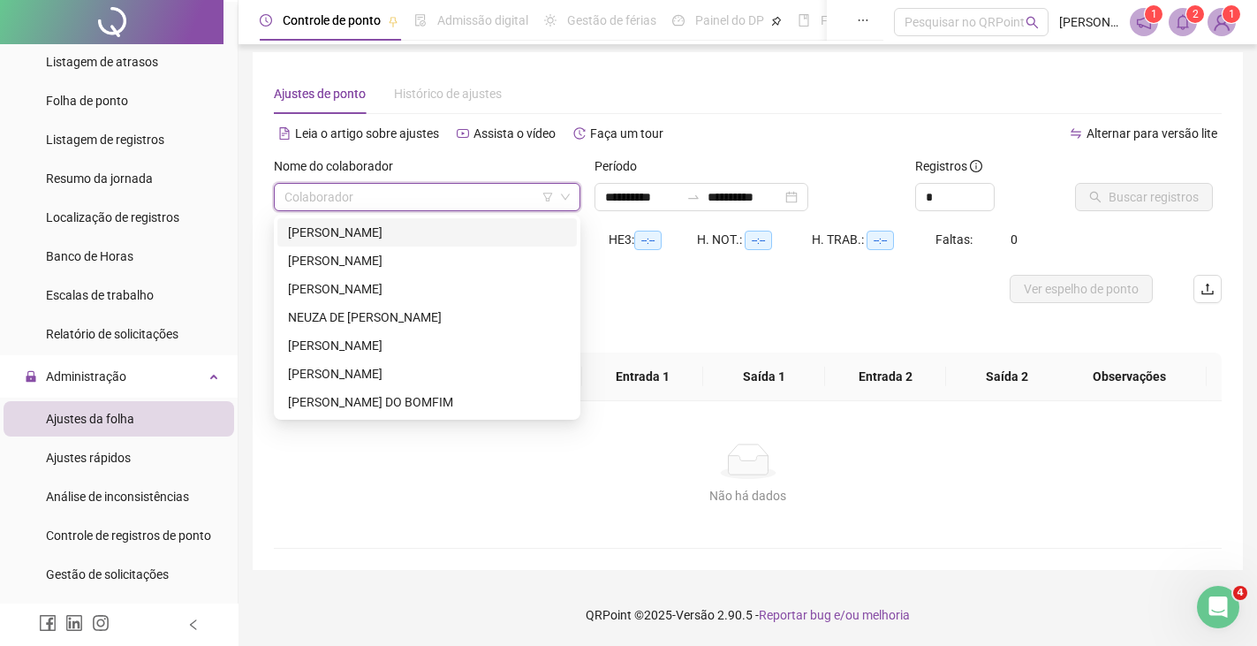
click at [340, 235] on div "[PERSON_NAME]" at bounding box center [427, 232] width 278 height 19
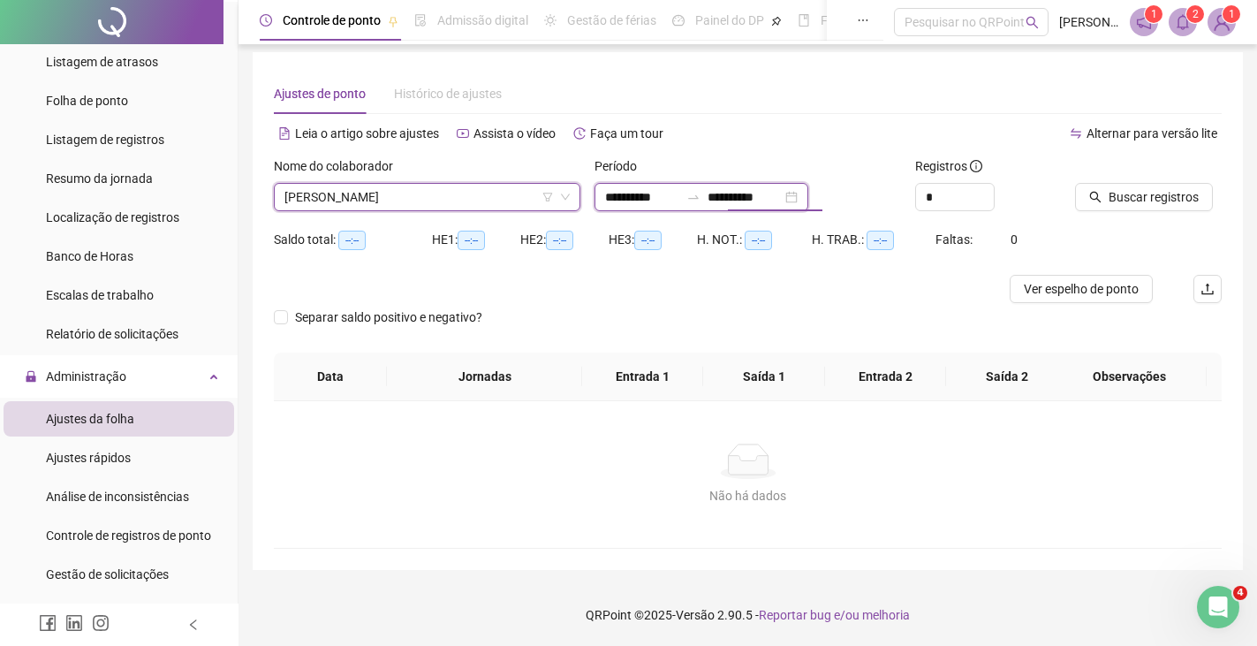
click at [739, 196] on input "**********" at bounding box center [745, 196] width 74 height 19
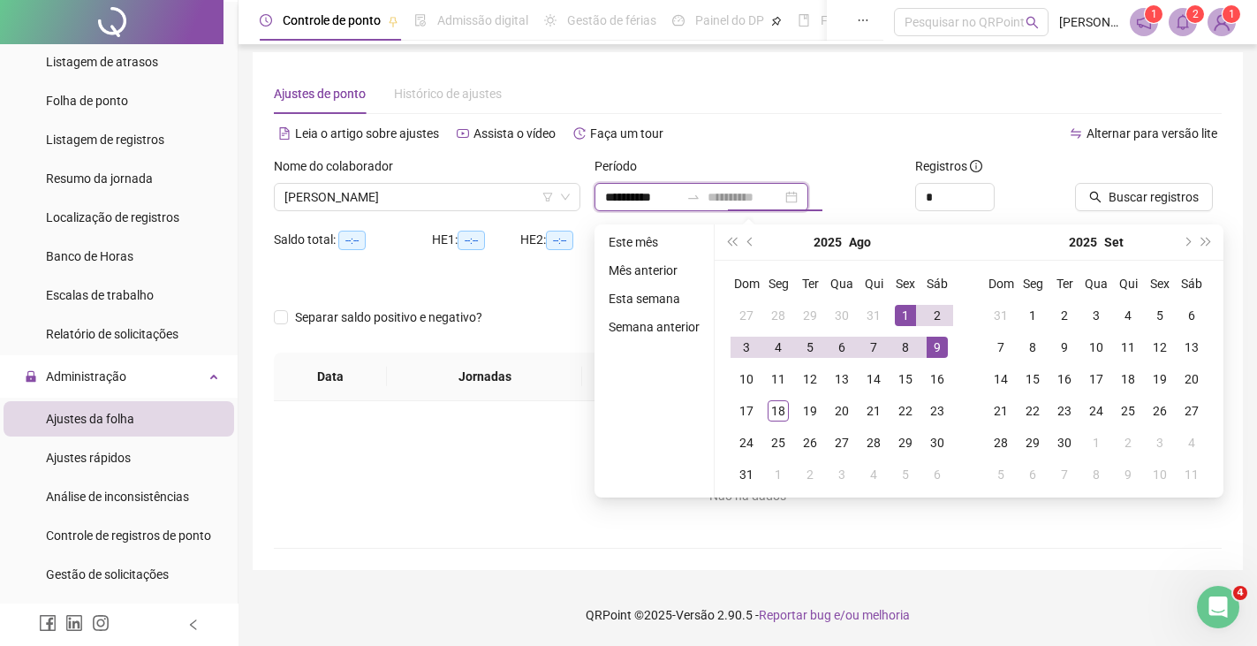
type input "**********"
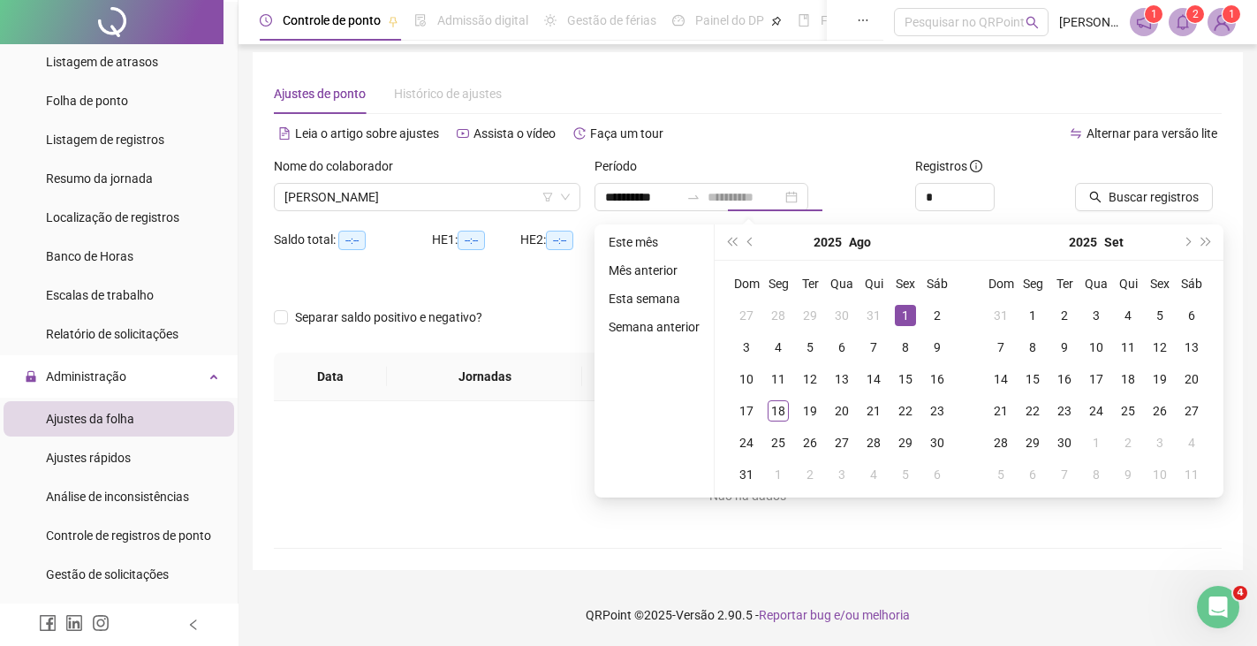
click at [901, 315] on div "1" at bounding box center [905, 315] width 21 height 21
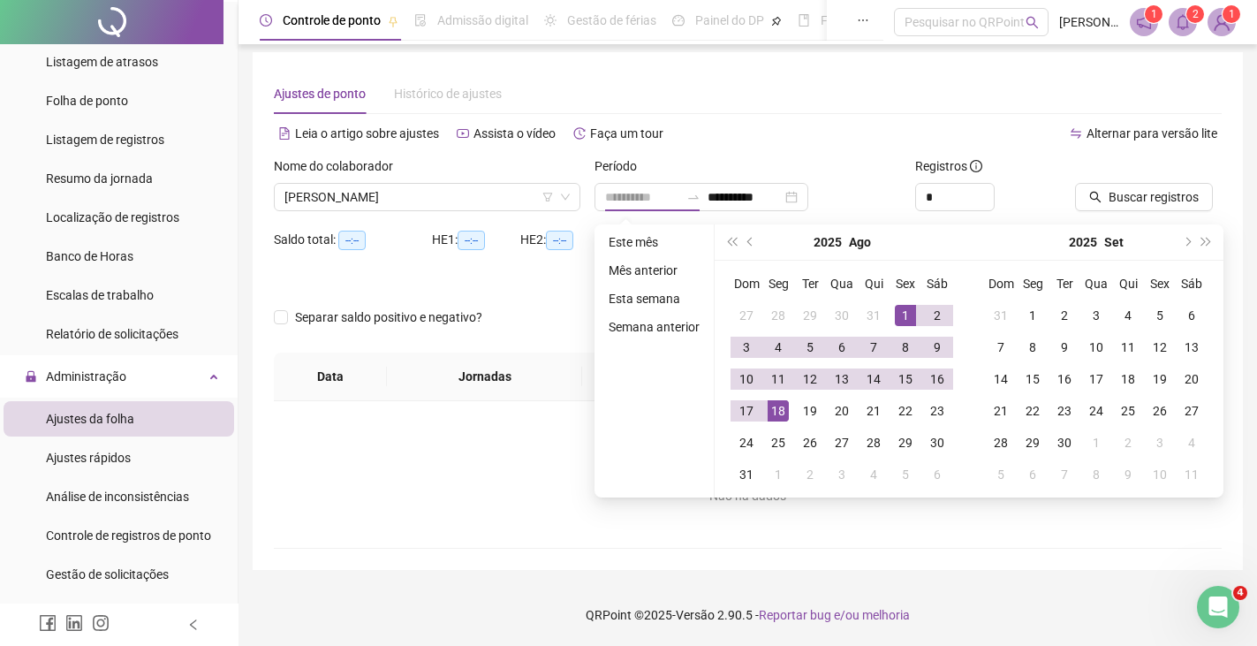
click at [778, 415] on div "18" at bounding box center [778, 410] width 21 height 21
type input "**********"
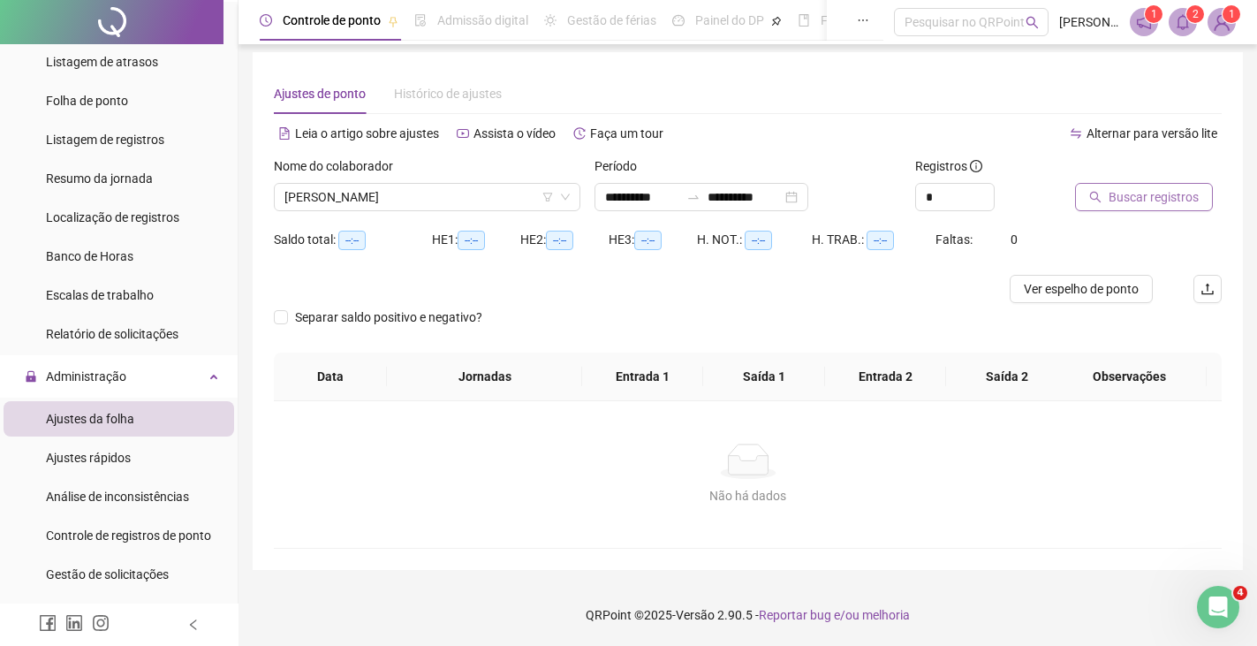
click at [1168, 201] on span "Buscar registros" at bounding box center [1154, 196] width 90 height 19
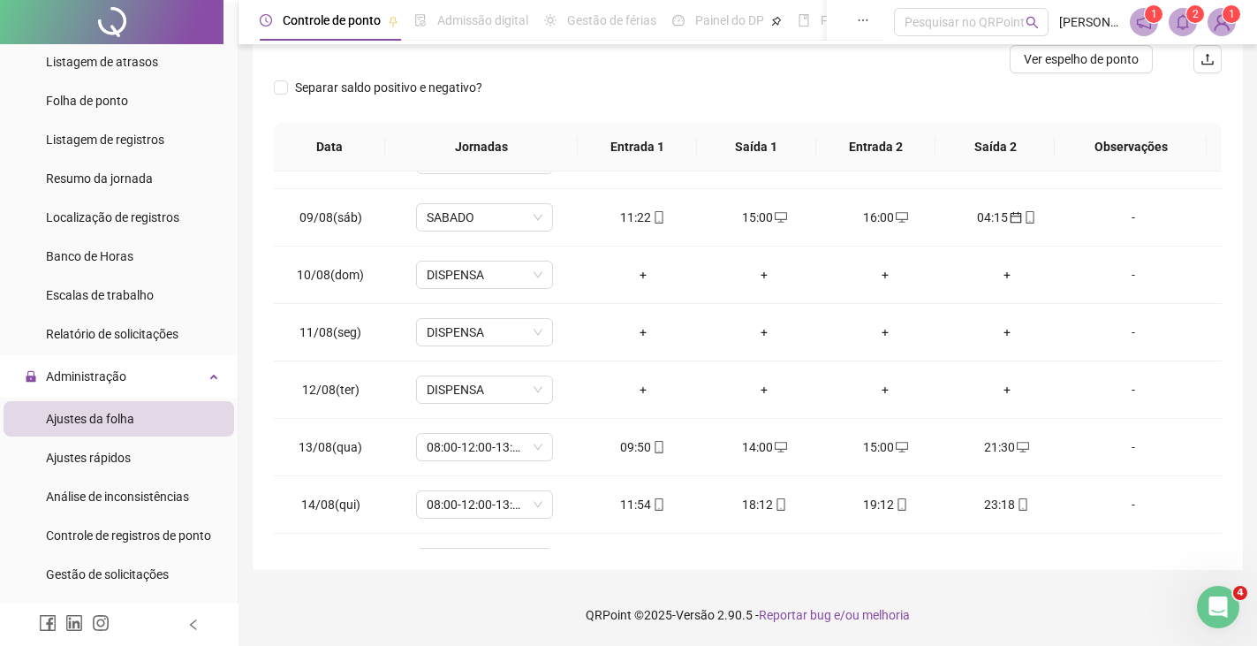
scroll to position [657, 0]
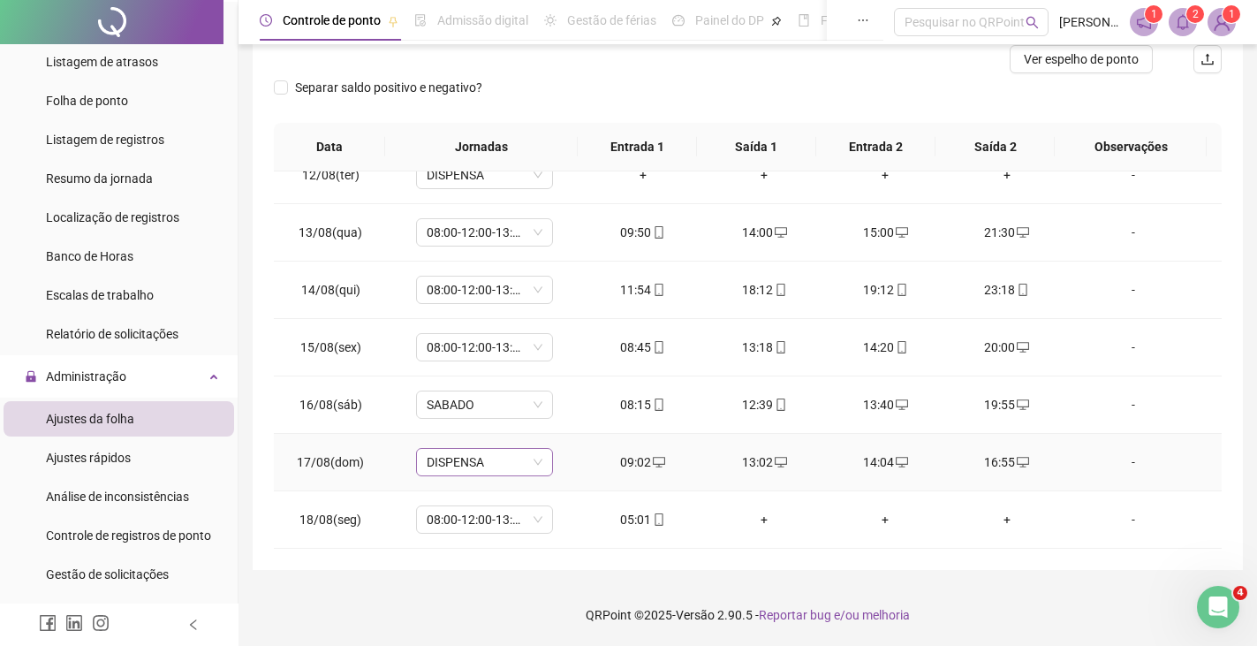
click at [533, 471] on span "DISPENSA" at bounding box center [485, 462] width 116 height 27
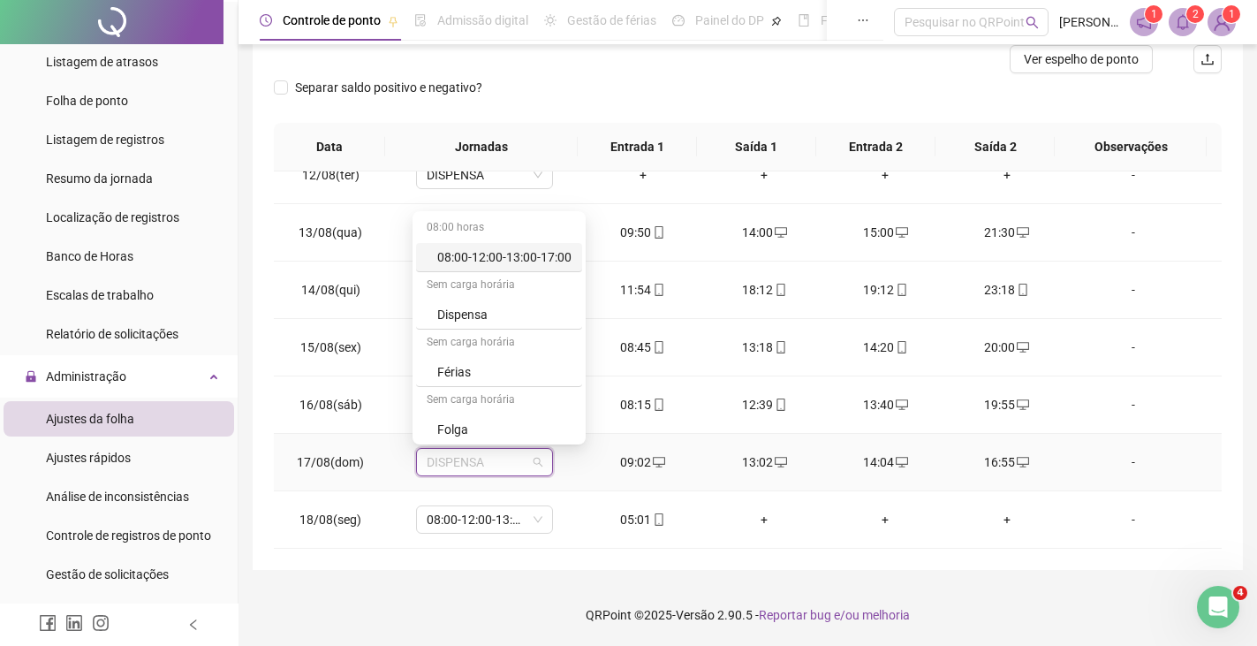
click at [494, 258] on div "08:00-12:00-13:00-17:00" at bounding box center [504, 256] width 134 height 19
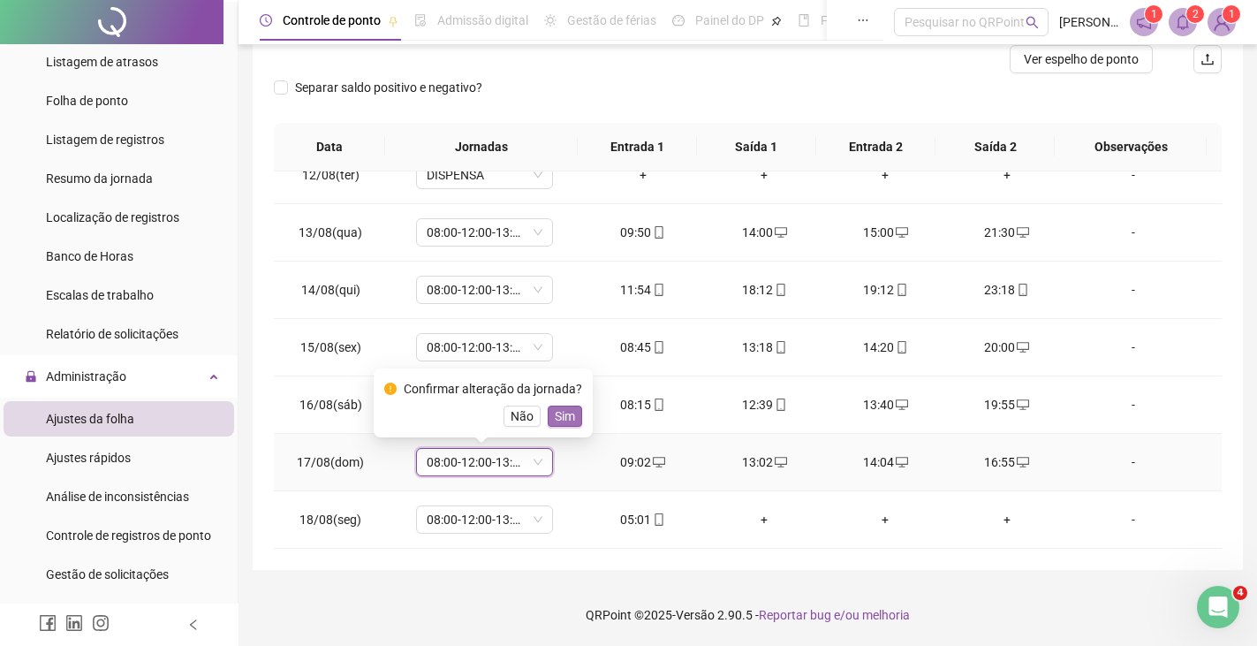
click at [555, 413] on span "Sim" at bounding box center [565, 415] width 20 height 19
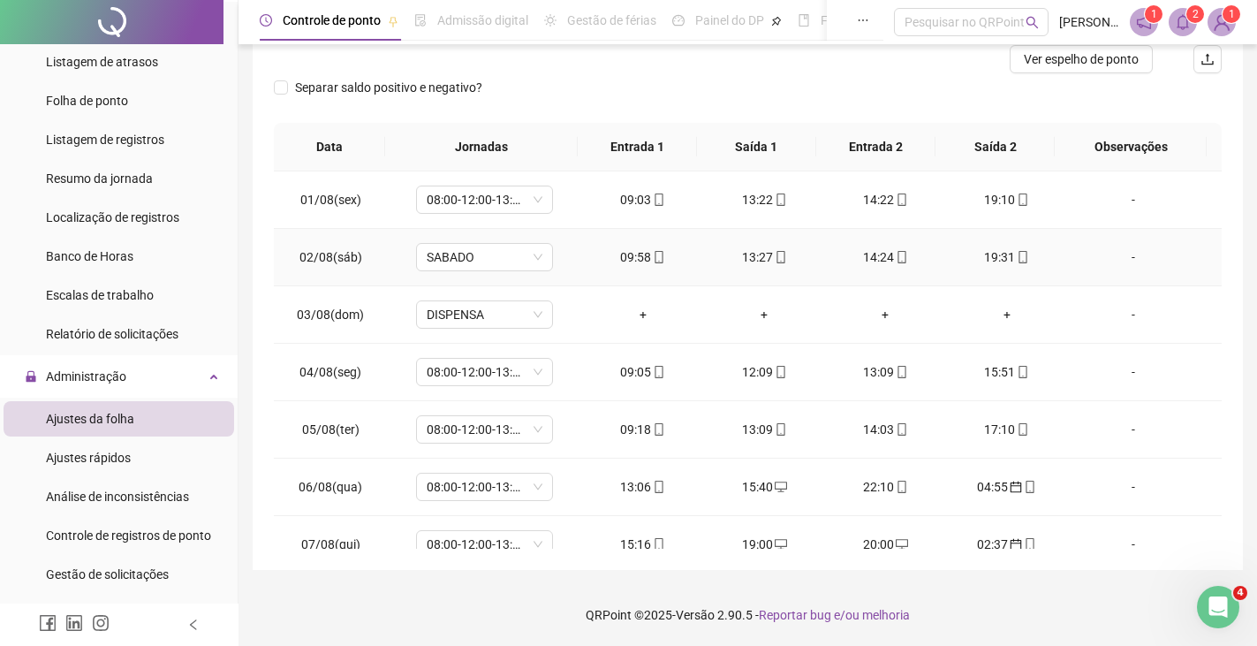
scroll to position [0, 0]
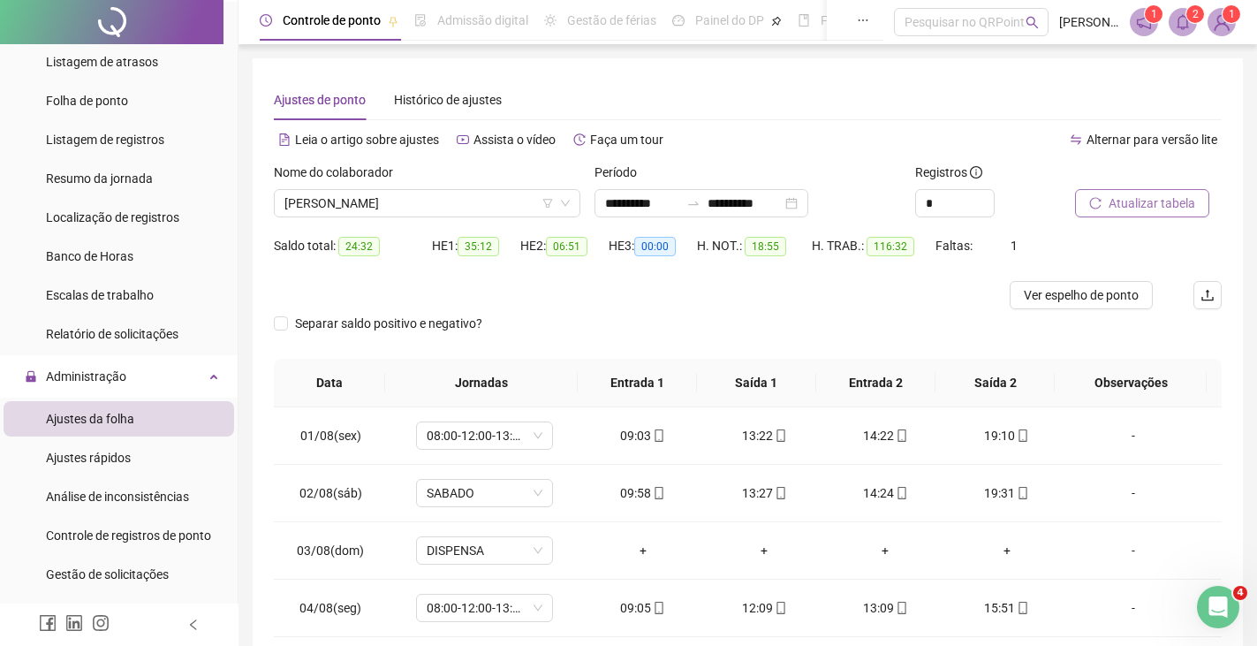
click at [1140, 204] on span "Atualizar tabela" at bounding box center [1152, 203] width 87 height 19
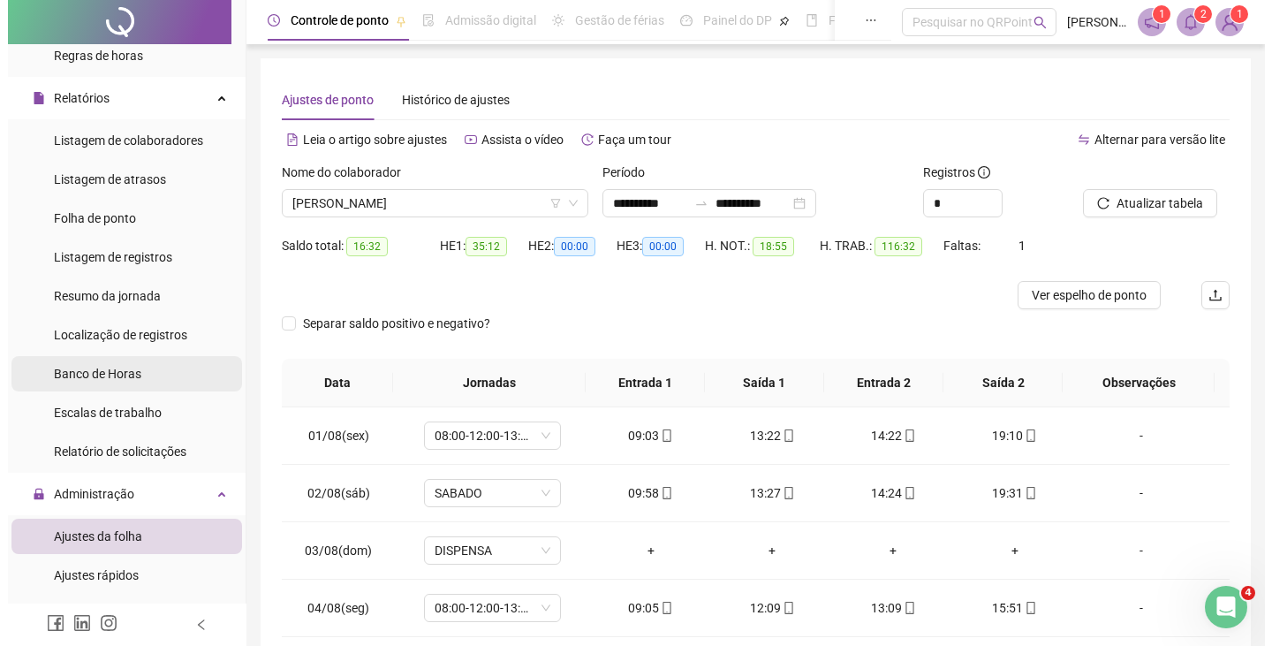
scroll to position [265, 0]
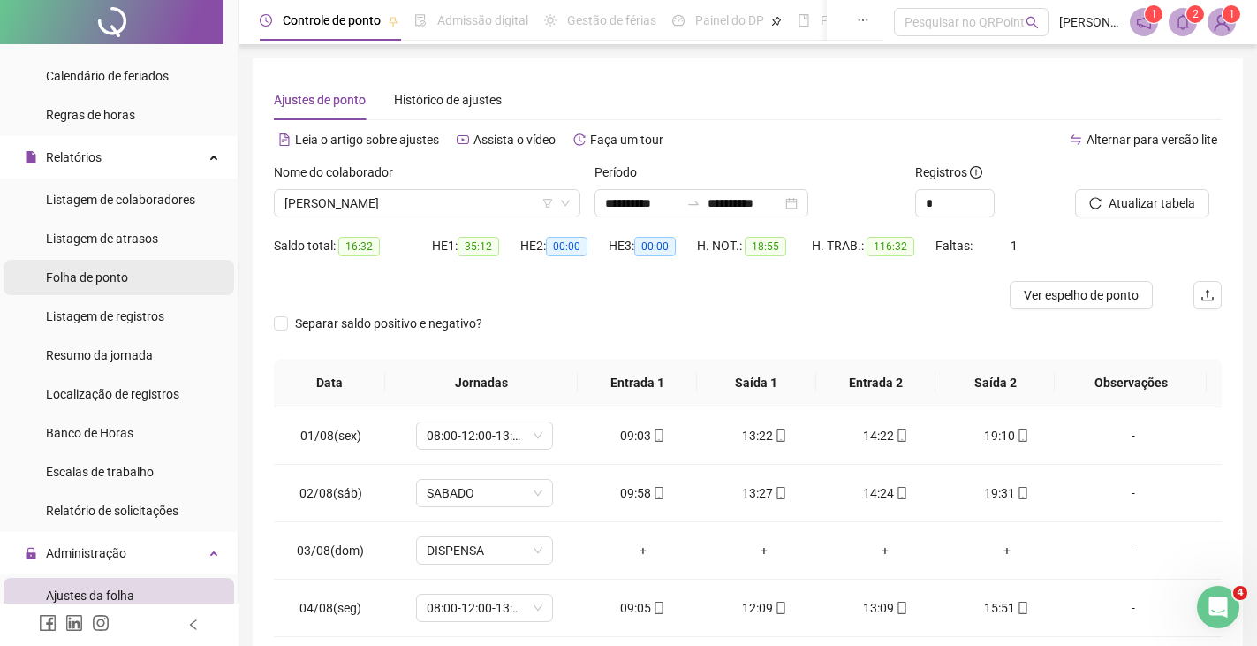
click at [91, 275] on span "Folha de ponto" at bounding box center [87, 277] width 82 height 14
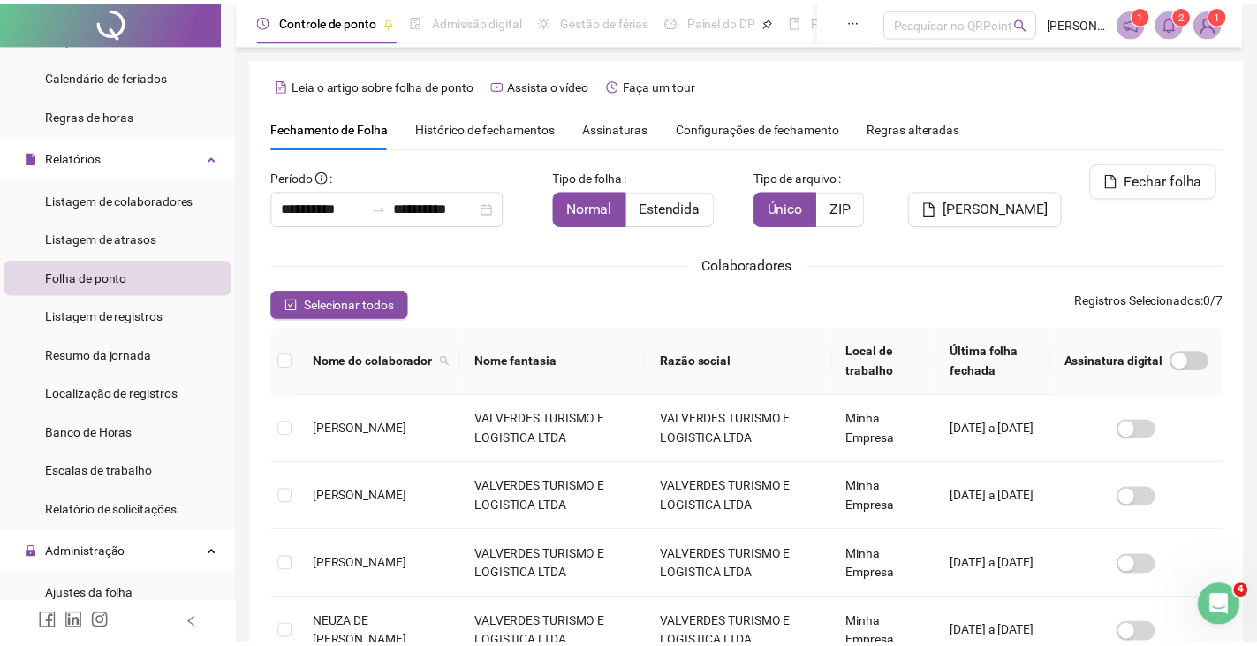
scroll to position [39, 0]
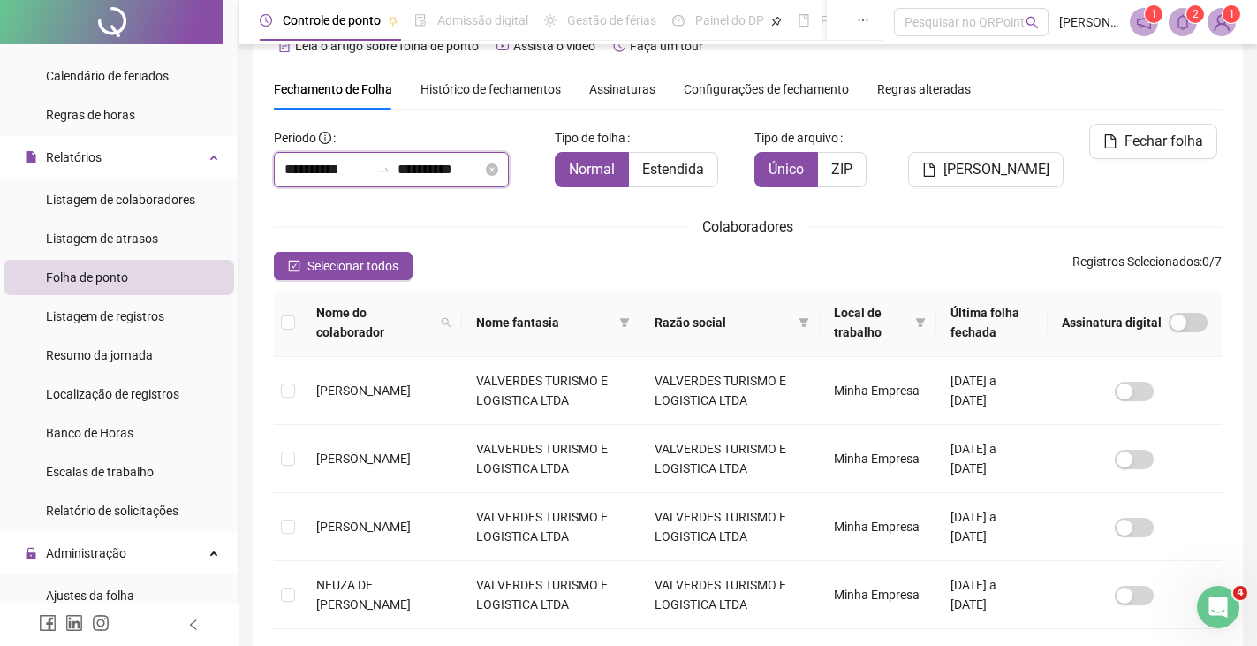
click at [424, 163] on input "**********" at bounding box center [440, 169] width 85 height 21
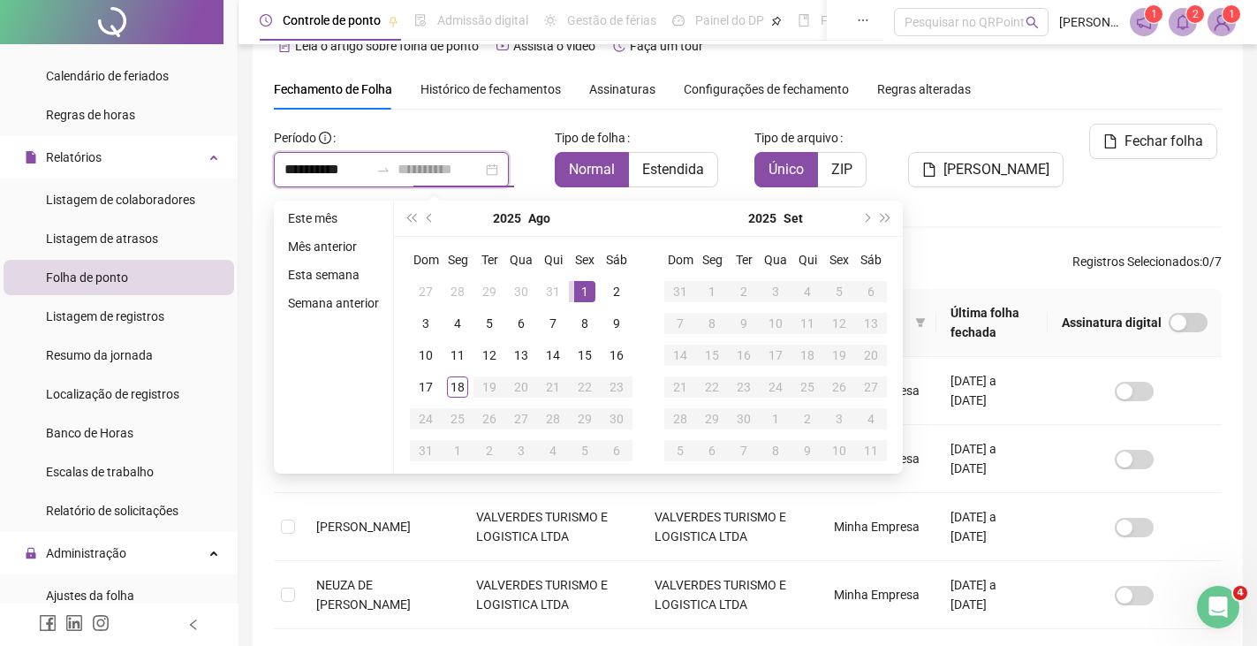
type input "**********"
click at [584, 289] on div "1" at bounding box center [584, 291] width 21 height 21
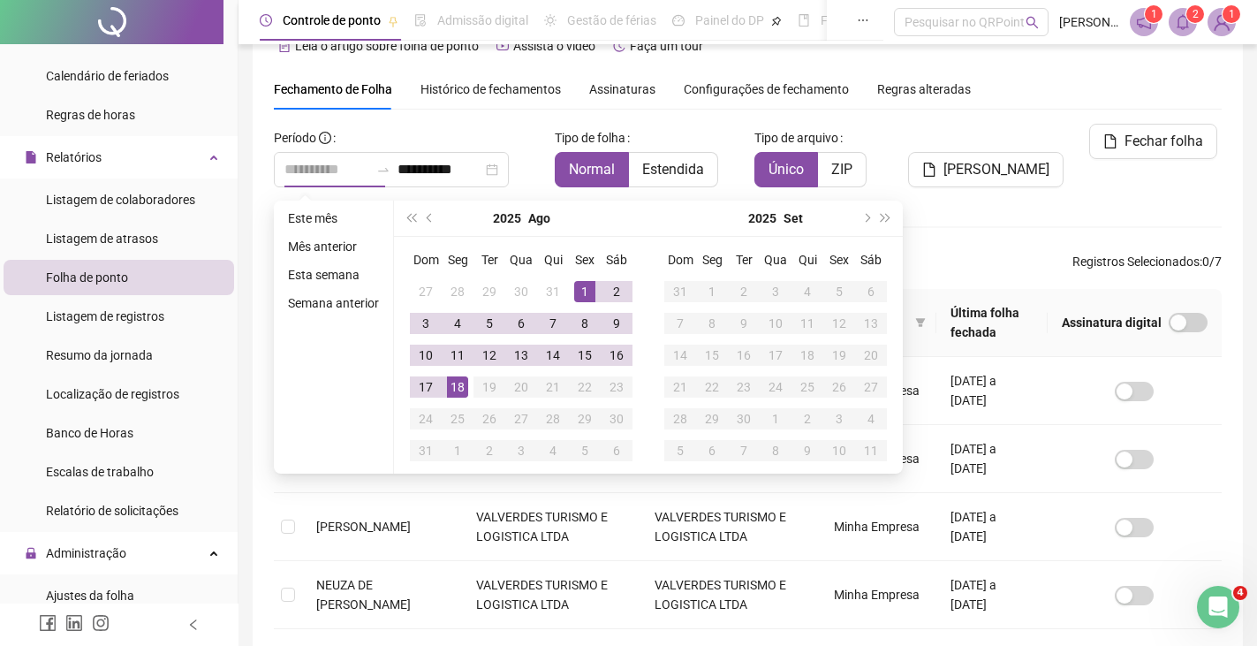
click at [452, 387] on div "18" at bounding box center [457, 386] width 21 height 21
type input "**********"
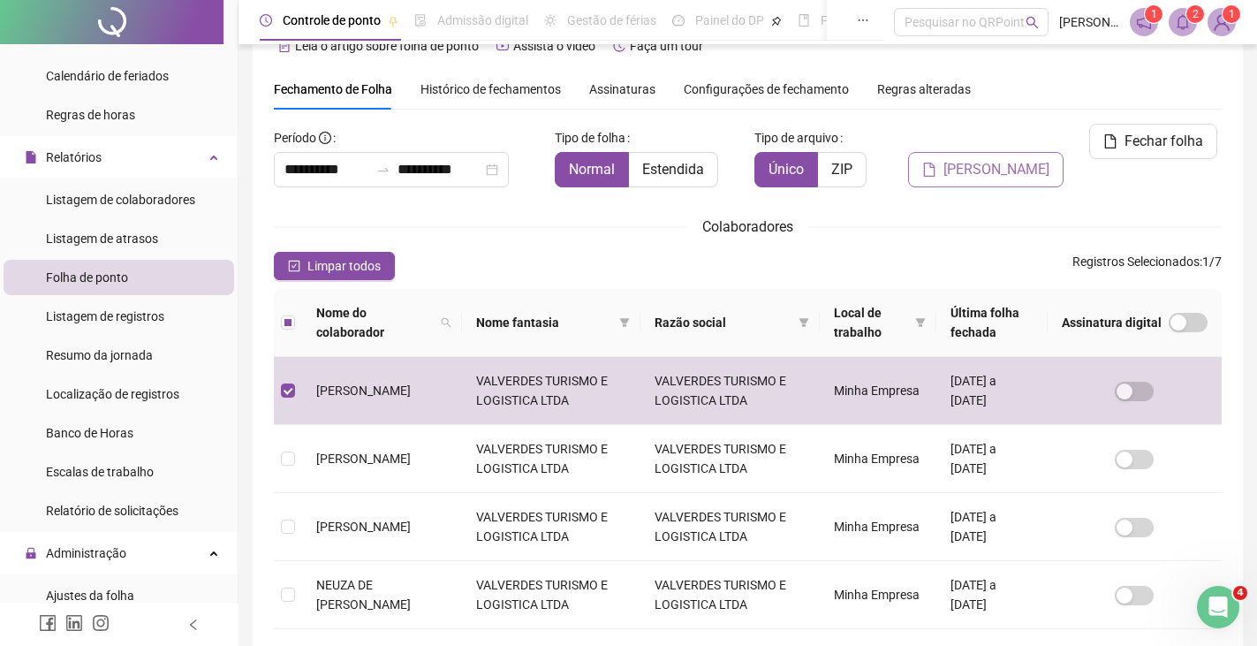
click at [976, 159] on span "[PERSON_NAME]" at bounding box center [997, 169] width 106 height 21
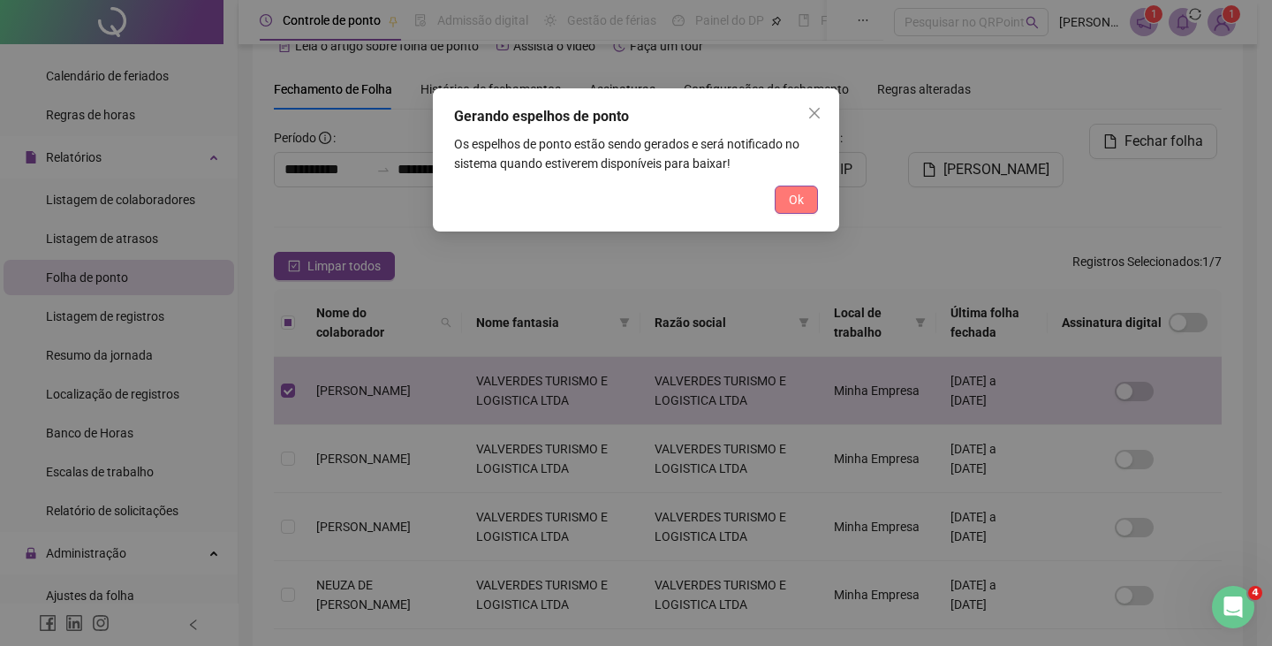
click at [783, 201] on button "Ok" at bounding box center [796, 200] width 43 height 28
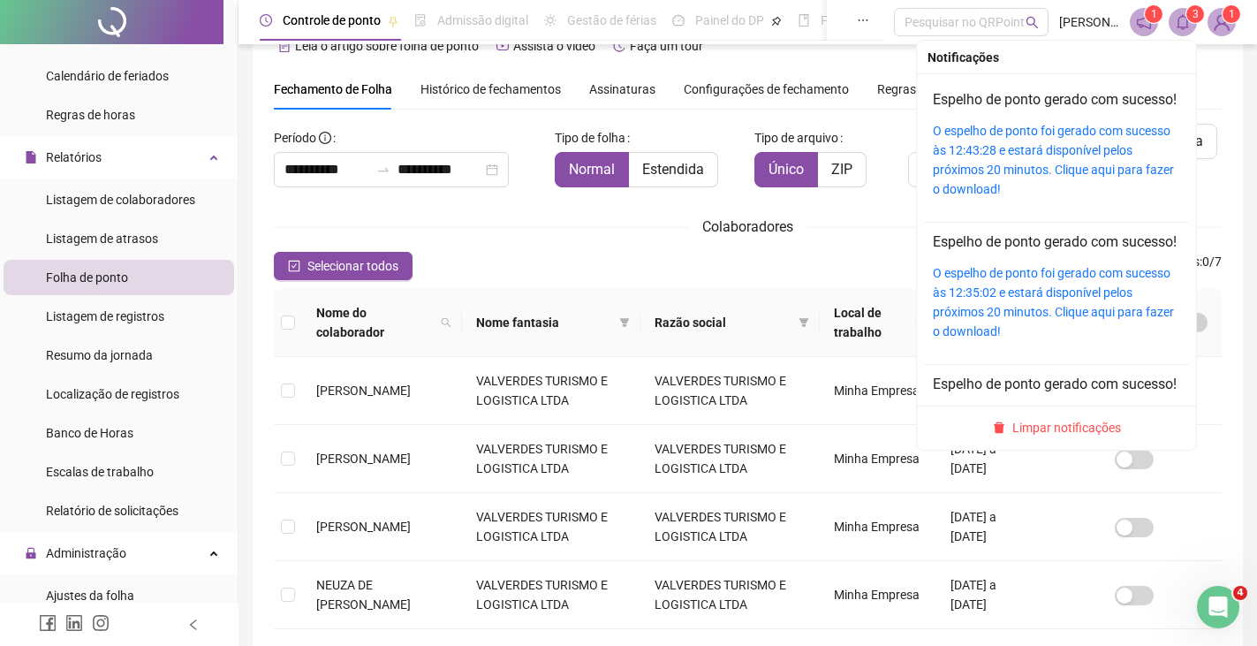
click at [1178, 19] on icon "bell" at bounding box center [1183, 22] width 16 height 16
click at [1034, 163] on link "O espelho de ponto foi gerado com sucesso às 12:43:28 e estará disponível pelos…" at bounding box center [1053, 160] width 241 height 72
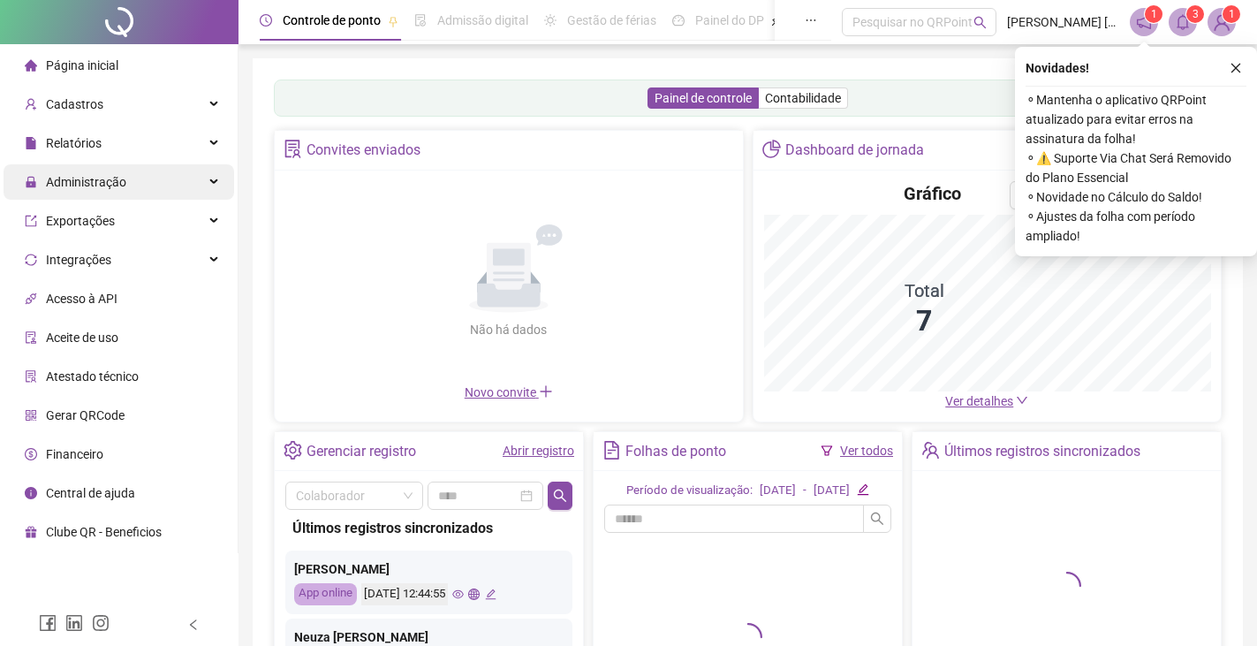
click at [80, 191] on span "Administração" at bounding box center [76, 181] width 102 height 35
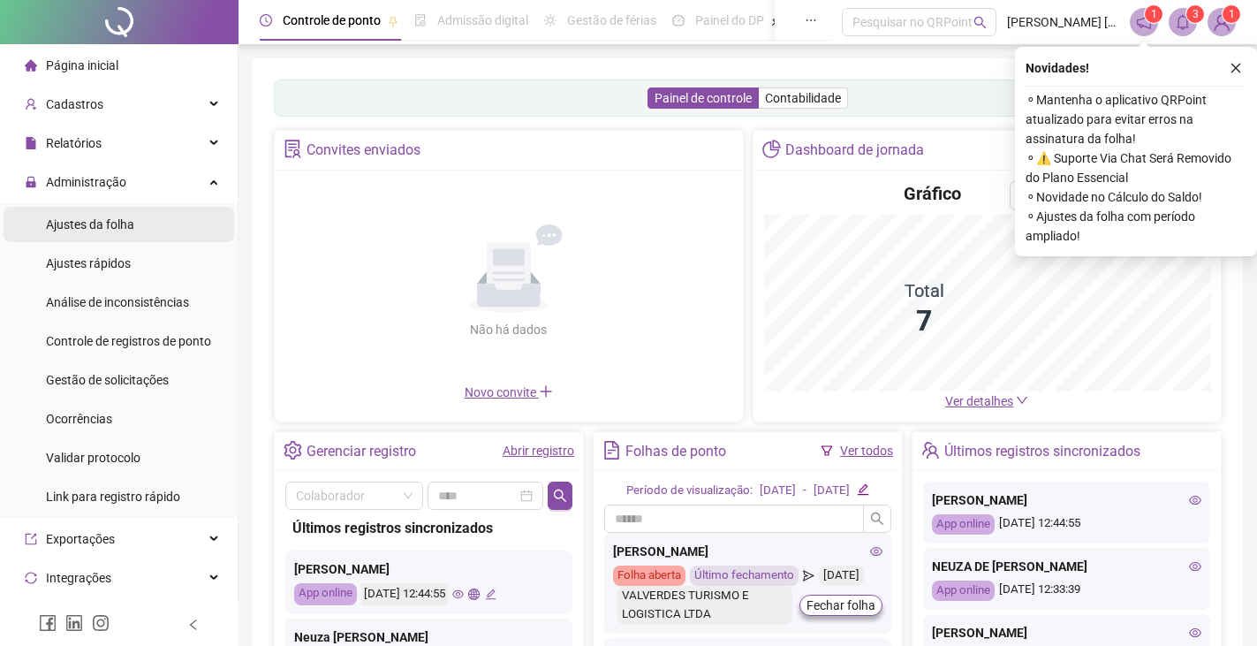
click at [75, 225] on span "Ajustes da folha" at bounding box center [90, 224] width 88 height 14
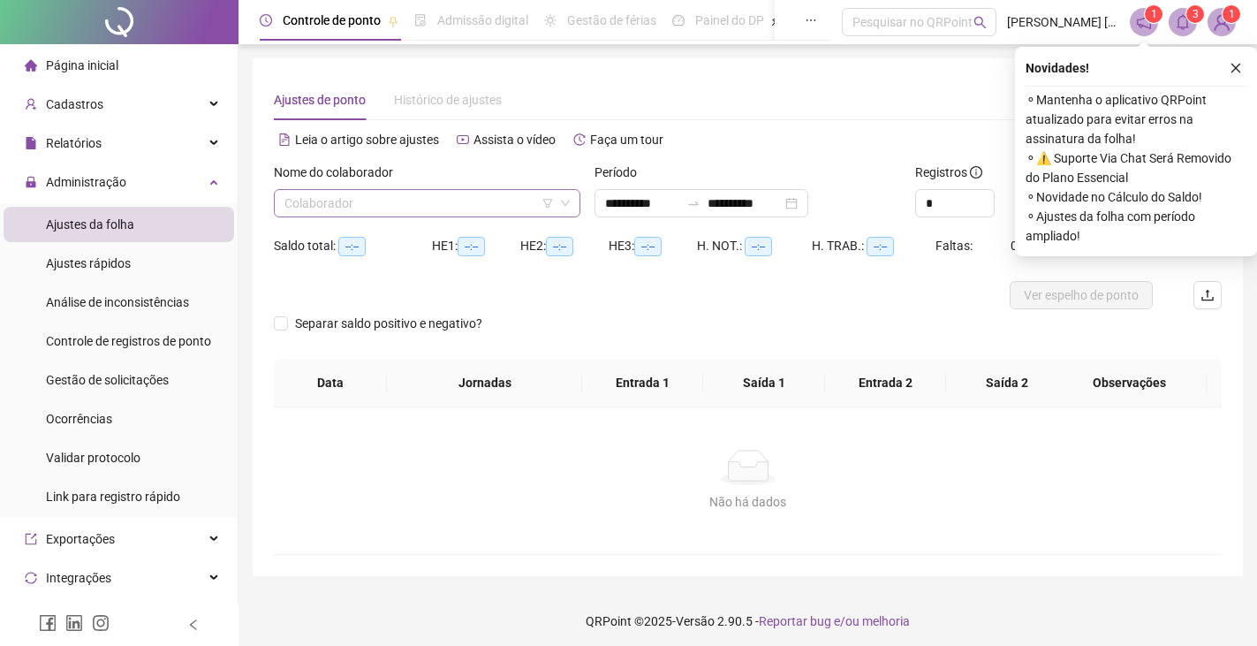
click at [391, 201] on input "search" at bounding box center [420, 203] width 270 height 27
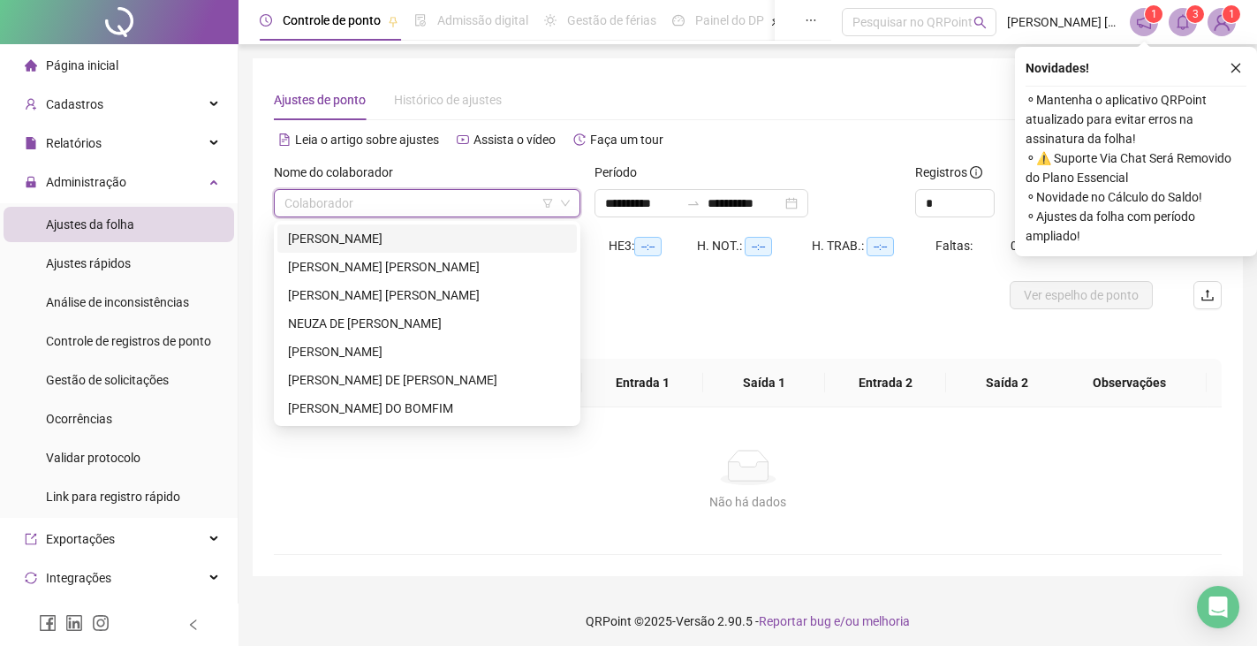
click at [324, 246] on div "[PERSON_NAME]" at bounding box center [427, 238] width 278 height 19
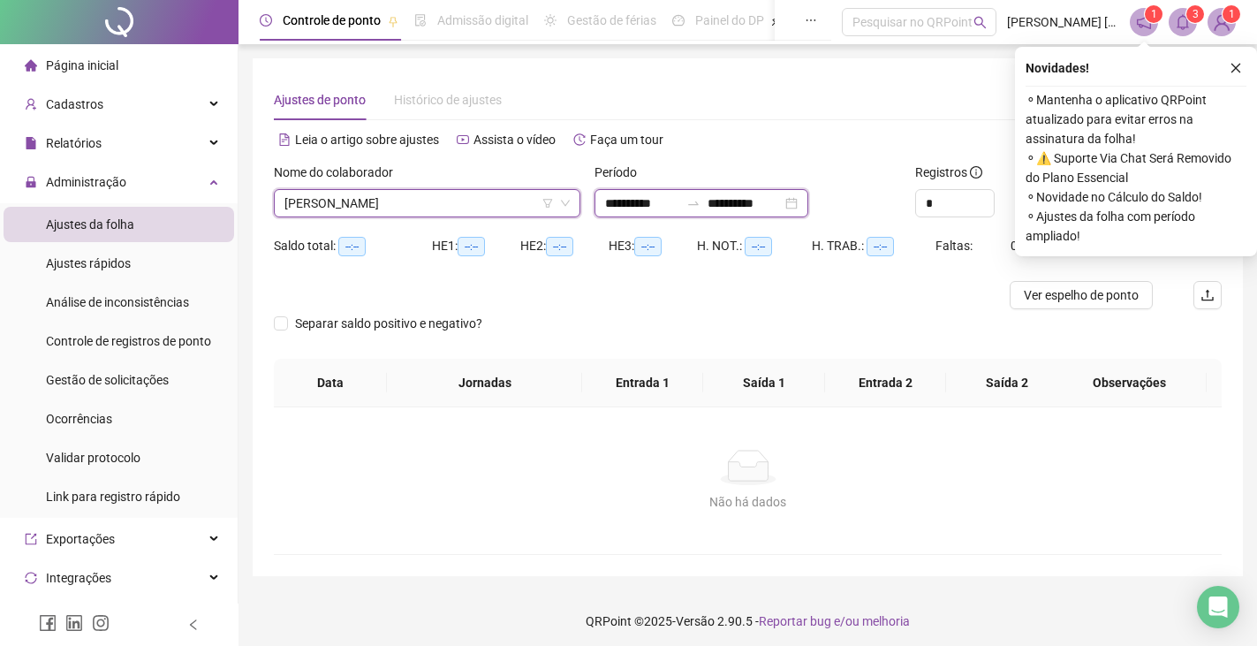
click at [661, 210] on input "**********" at bounding box center [642, 203] width 74 height 19
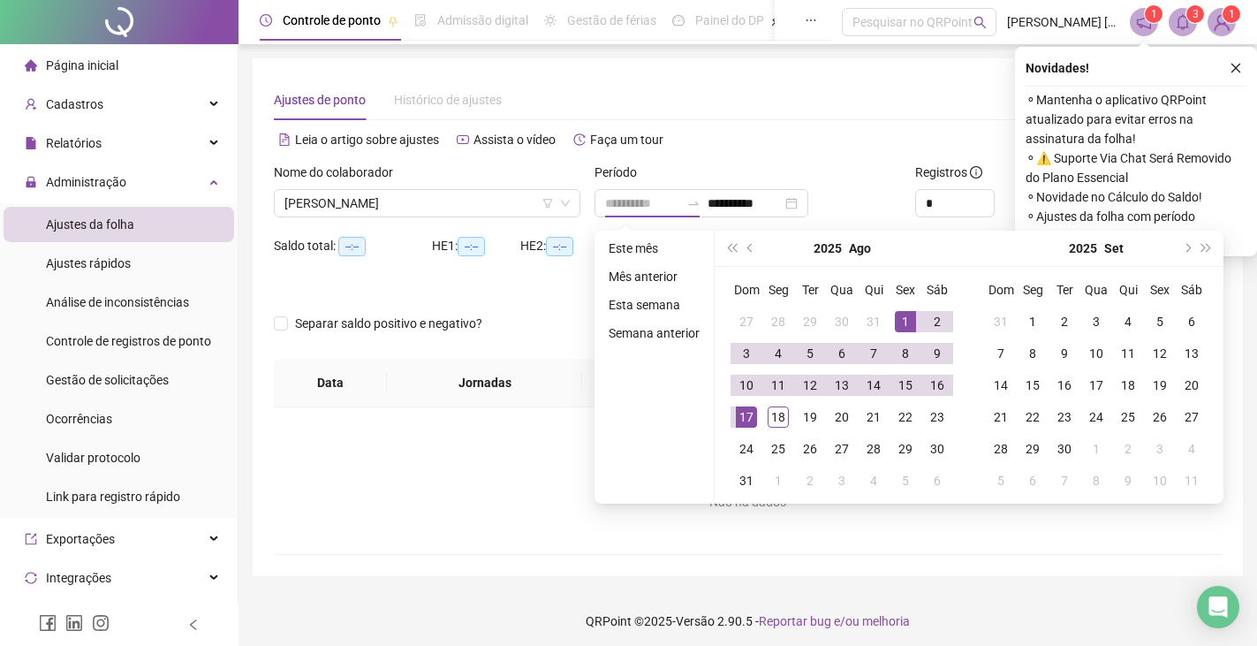
click at [903, 315] on div "1" at bounding box center [905, 321] width 21 height 21
type input "**********"
click at [775, 417] on div "18" at bounding box center [778, 416] width 21 height 21
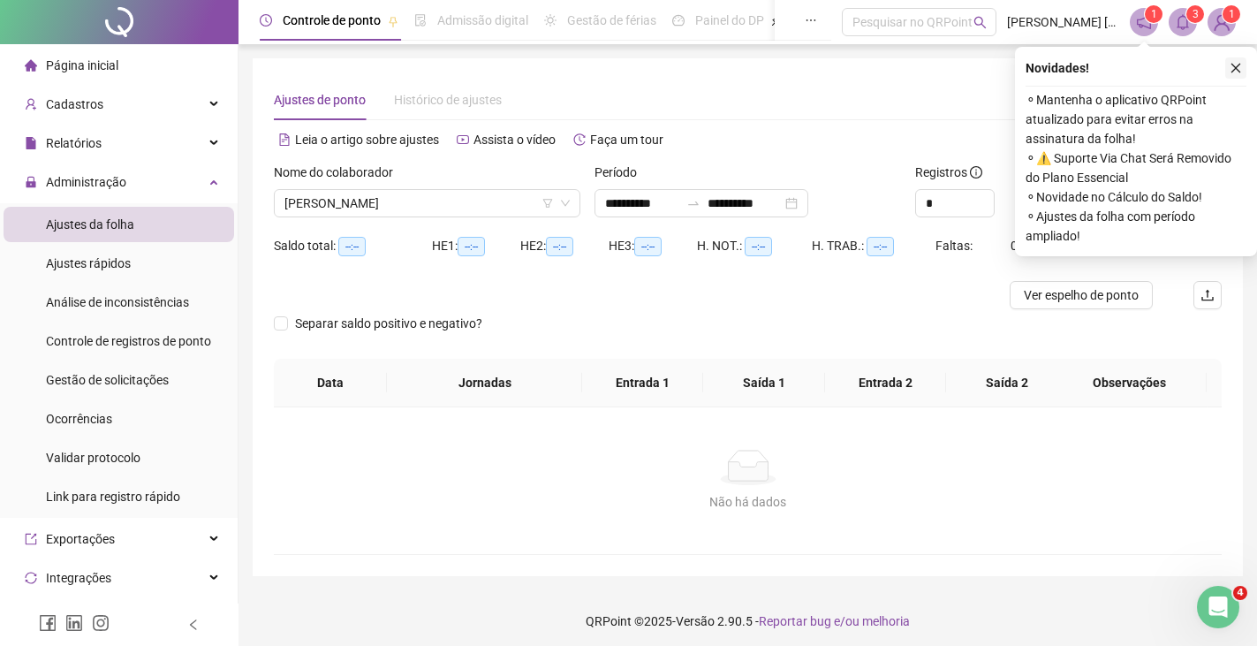
click at [1236, 66] on icon "close" at bounding box center [1236, 68] width 12 height 12
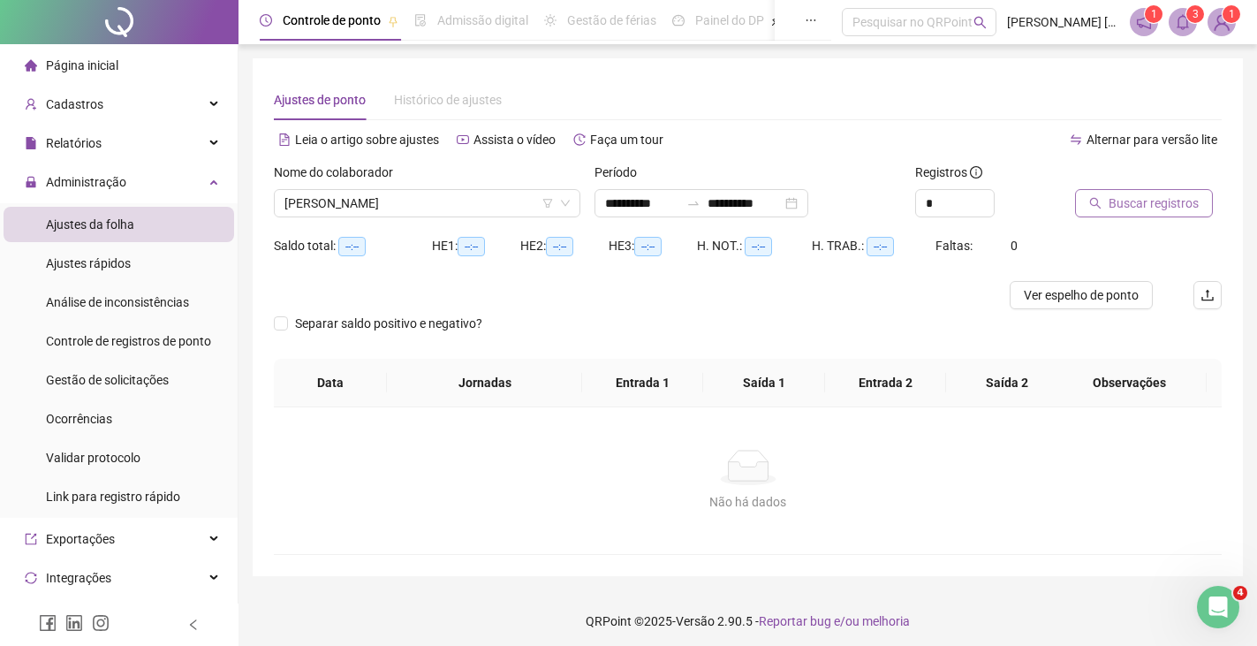
click at [1145, 205] on span "Buscar registros" at bounding box center [1154, 203] width 90 height 19
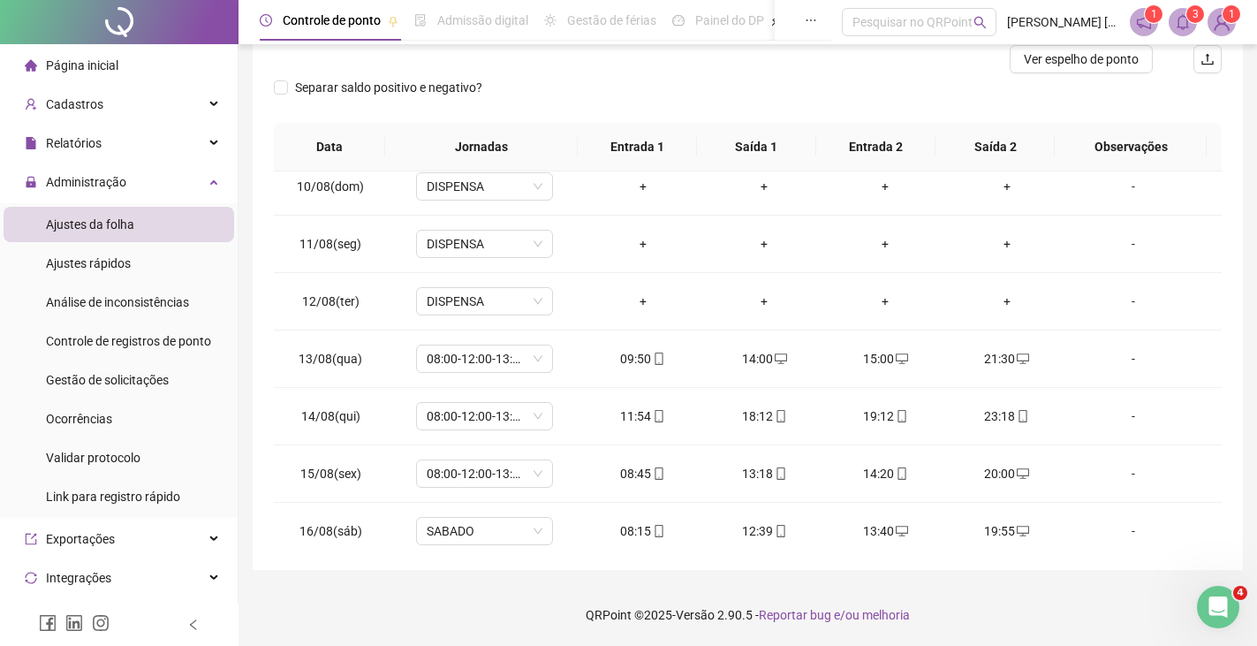
scroll to position [657, 0]
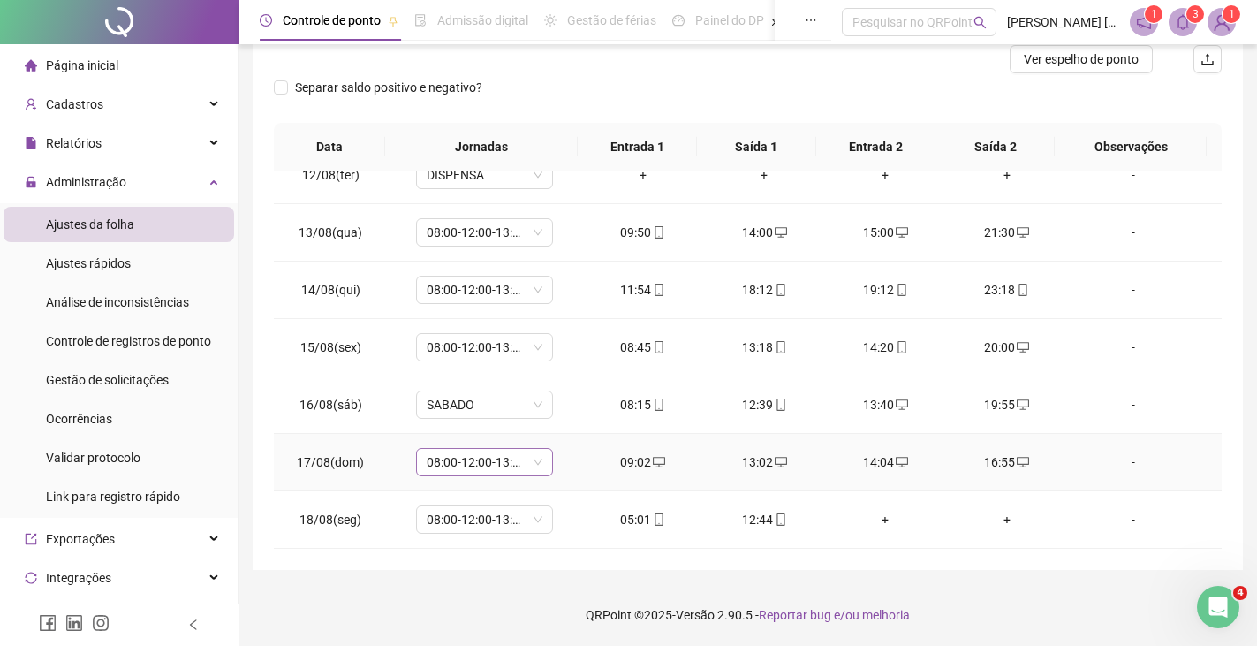
click at [536, 467] on span "08:00-12:00-13:00-17:00" at bounding box center [485, 462] width 116 height 27
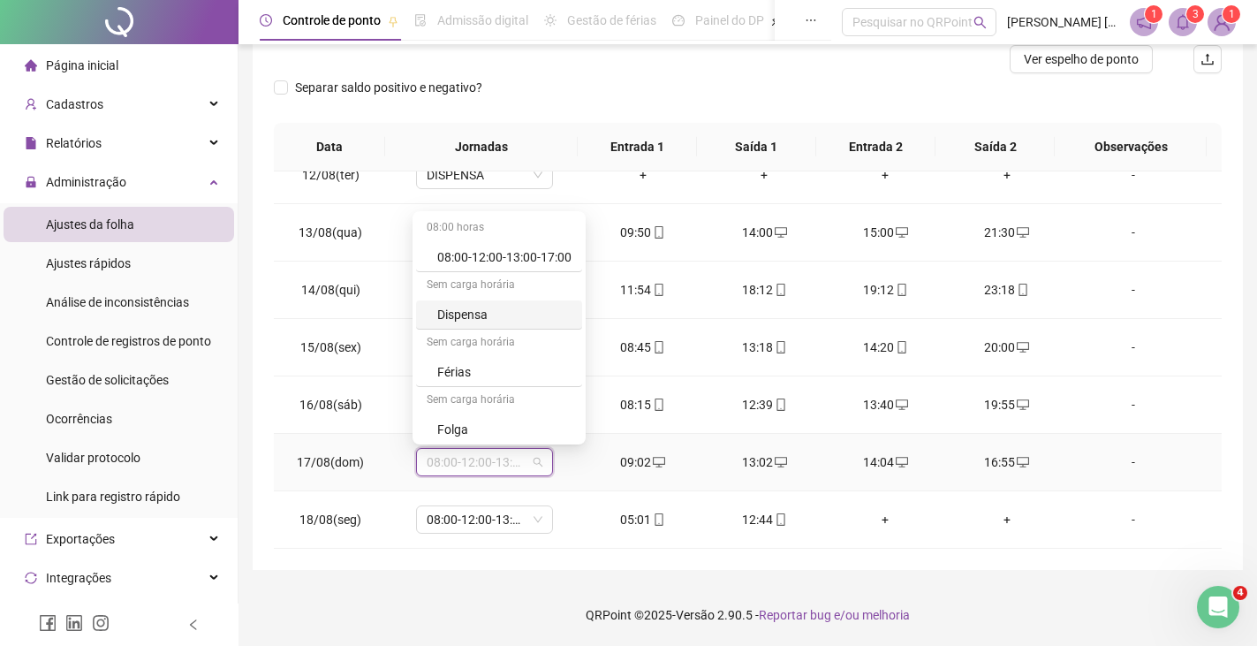
click at [467, 317] on div "Dispensa" at bounding box center [504, 314] width 134 height 19
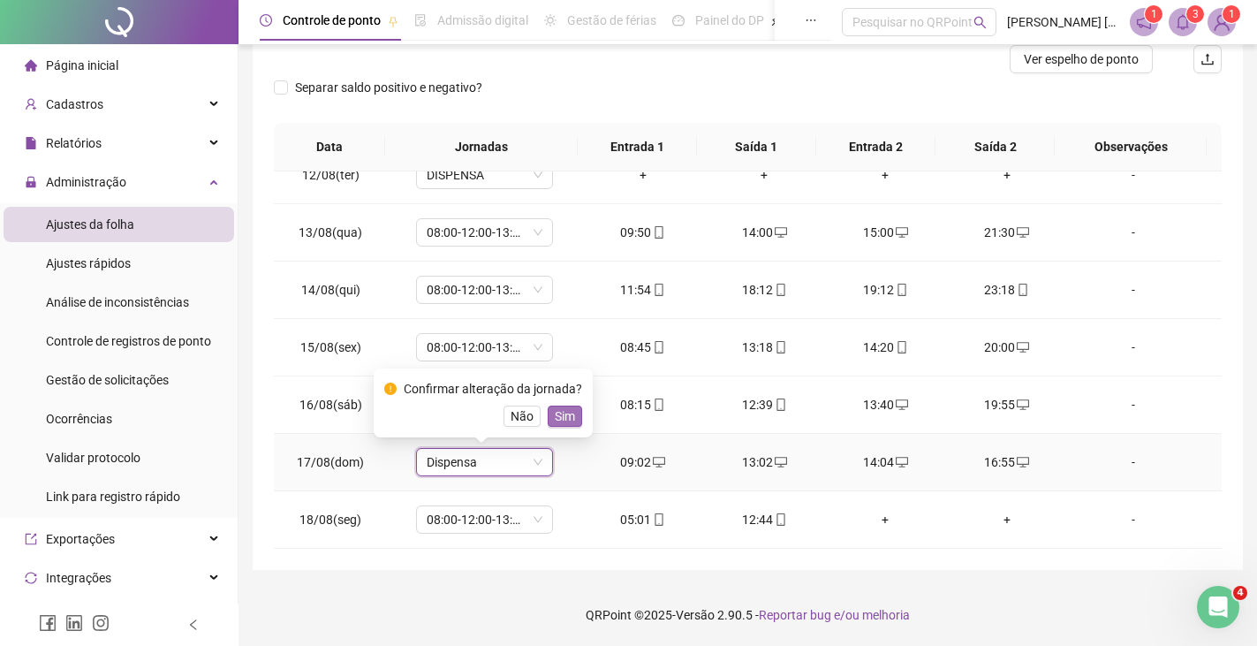
click at [564, 413] on span "Sim" at bounding box center [565, 415] width 20 height 19
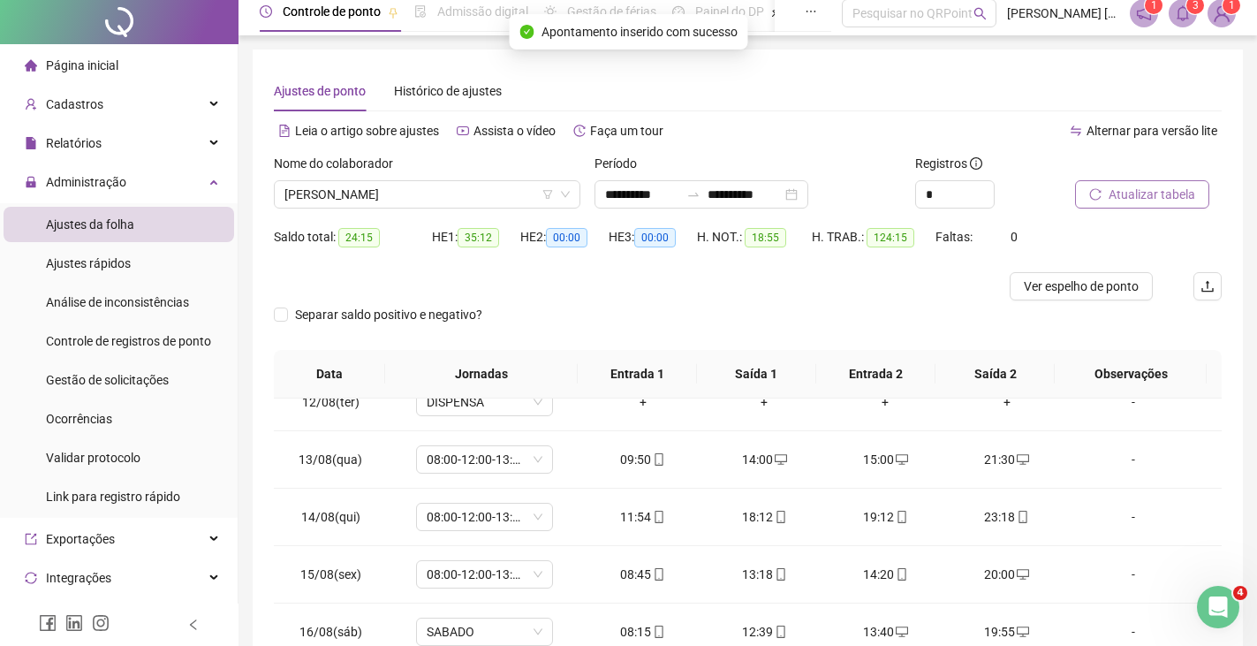
scroll to position [0, 0]
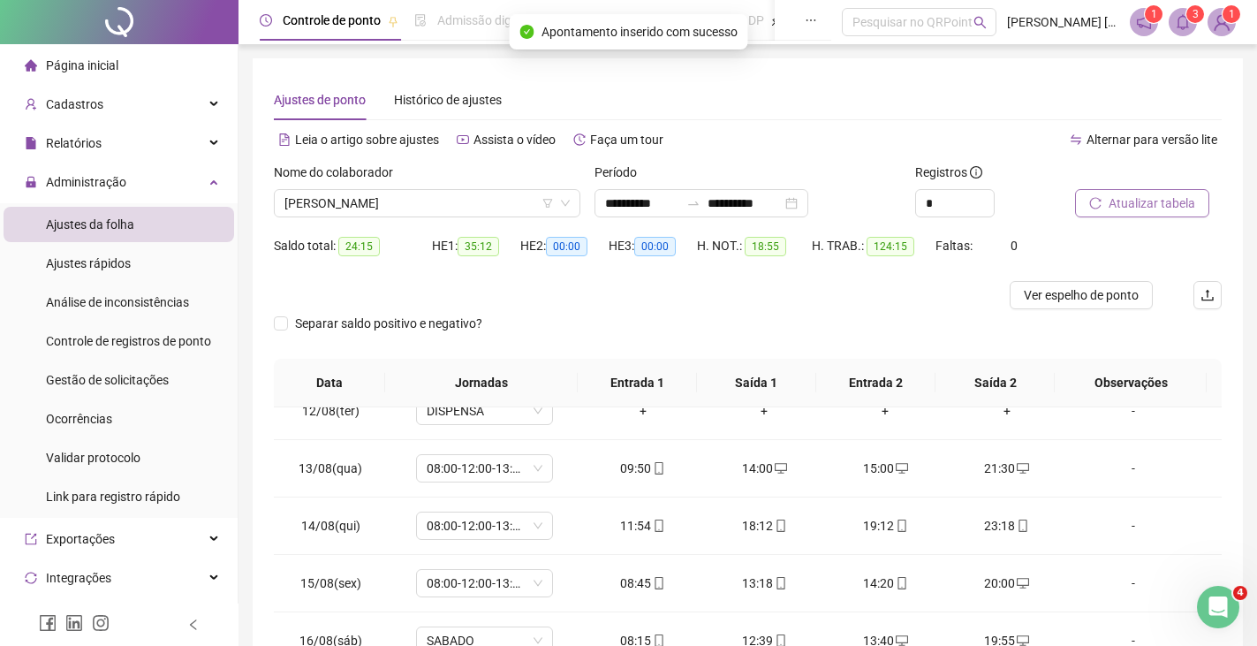
click at [1124, 198] on span "Atualizar tabela" at bounding box center [1152, 203] width 87 height 19
click at [91, 60] on span "Página inicial" at bounding box center [82, 65] width 72 height 14
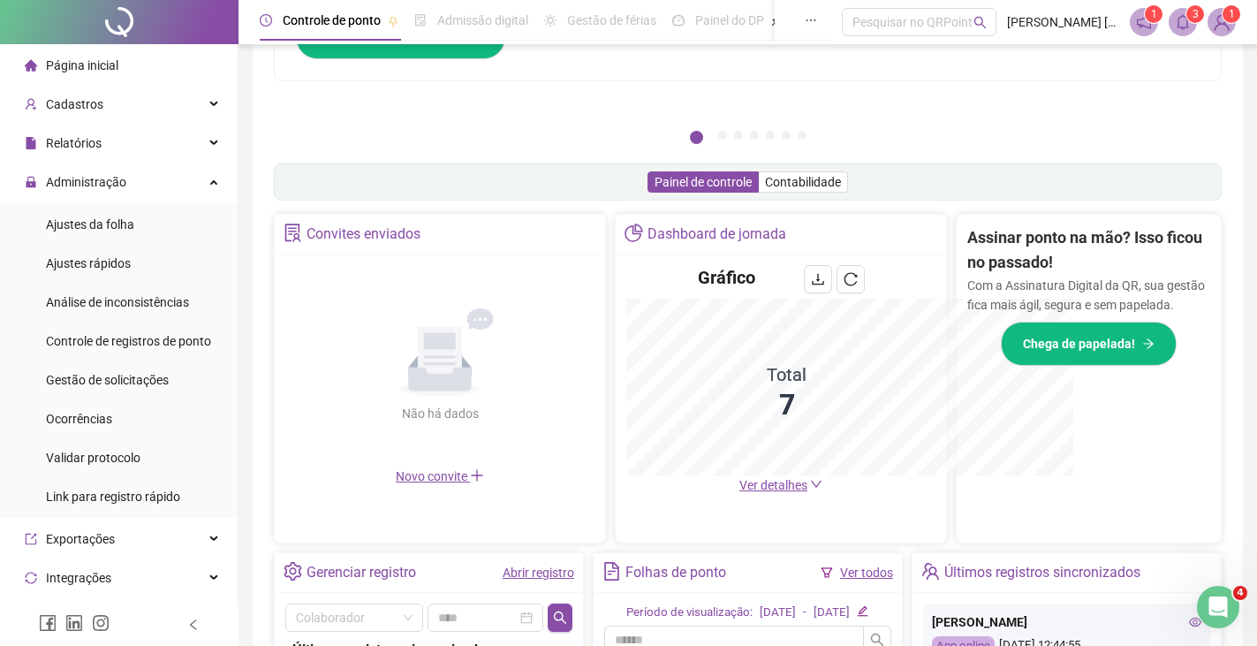
scroll to position [437, 0]
